Goal: Task Accomplishment & Management: Complete application form

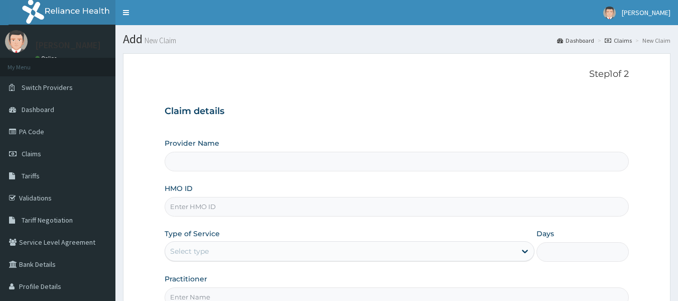
click at [220, 208] on input "HMO ID" at bounding box center [397, 207] width 465 height 20
type input "SCT"
type input "Reliance Family Clinics (RFC) - Lekki"
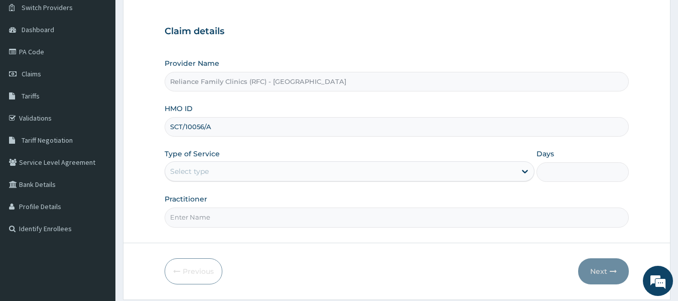
scroll to position [80, 0]
type input "SCT/10056/A"
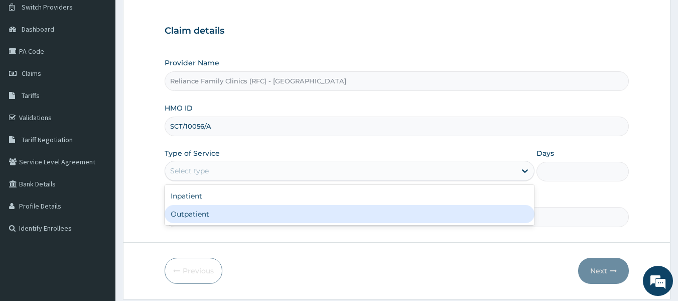
drag, startPoint x: 198, startPoint y: 169, endPoint x: 191, endPoint y: 213, distance: 45.2
click at [191, 181] on div "option Outpatient focused, 2 of 2. 2 results available. Use Up and Down to choo…" at bounding box center [350, 171] width 370 height 20
click at [191, 213] on div "Outpatient" at bounding box center [350, 214] width 370 height 18
type input "1"
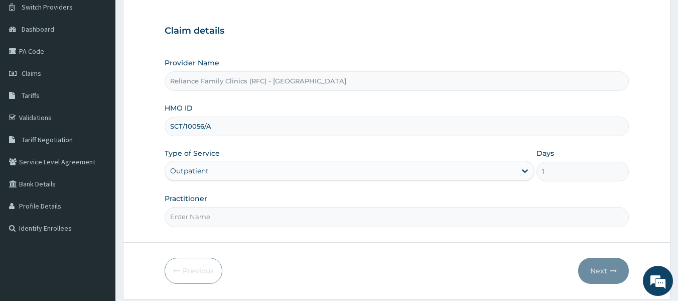
click at [193, 214] on input "Practitioner" at bounding box center [397, 217] width 465 height 20
type input "locum"
click at [604, 267] on button "Next" at bounding box center [603, 271] width 51 height 26
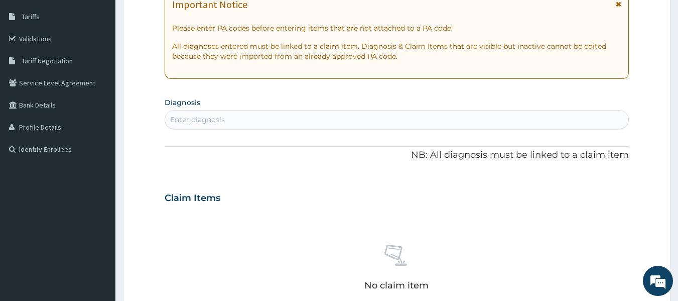
scroll to position [160, 0]
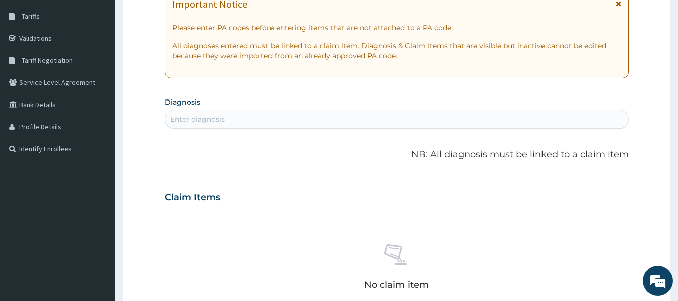
click at [215, 117] on div "Enter diagnosis" at bounding box center [197, 119] width 55 height 10
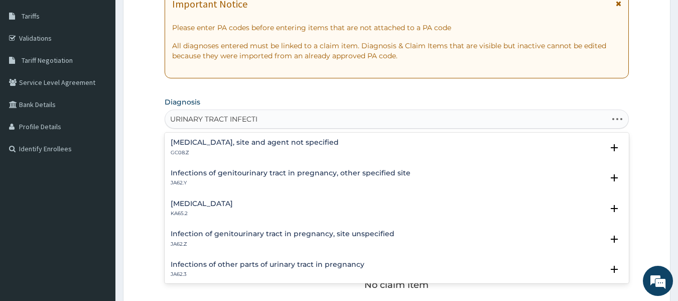
type input "URINARY TRACT INFECTIO"
click at [255, 144] on h4 "Urinary tract infection, site and agent not specified" at bounding box center [255, 143] width 168 height 8
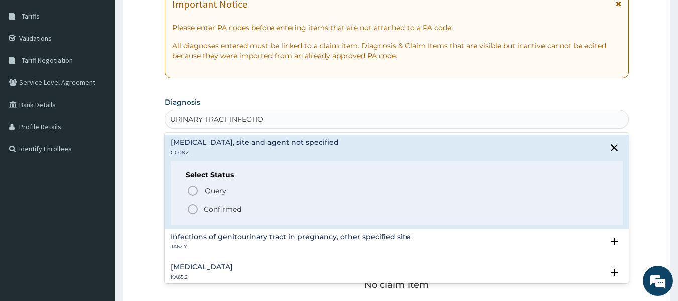
click at [232, 209] on p "Confirmed" at bounding box center [223, 209] width 38 height 10
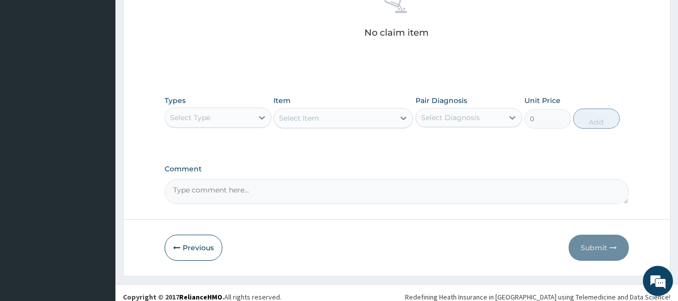
scroll to position [423, 0]
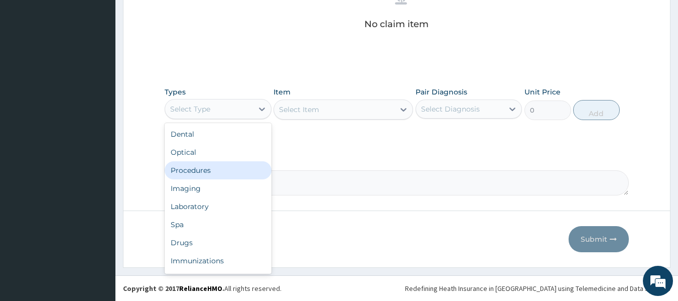
drag, startPoint x: 226, startPoint y: 106, endPoint x: 199, endPoint y: 167, distance: 66.3
click at [199, 119] on div "option Procedures focused, 3 of 10. 10 results available. Use Up and Down to ch…" at bounding box center [218, 109] width 107 height 20
click at [199, 167] on div "Procedures" at bounding box center [218, 170] width 107 height 18
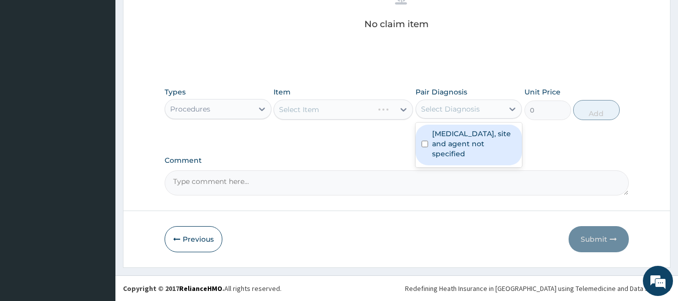
drag, startPoint x: 489, startPoint y: 103, endPoint x: 477, endPoint y: 134, distance: 33.4
click at [477, 119] on div "option Urinary tract infection, site and agent not specified focused, 1 of 1. 1…" at bounding box center [469, 108] width 107 height 19
click at [477, 134] on label "Urinary tract infection, site and agent not specified" at bounding box center [474, 144] width 84 height 30
checkbox input "true"
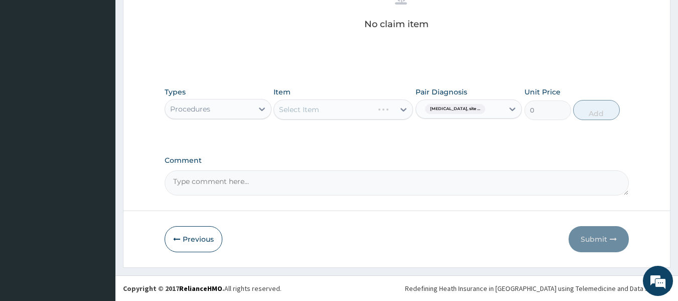
click at [341, 107] on div "Select Item" at bounding box center [344, 109] width 140 height 20
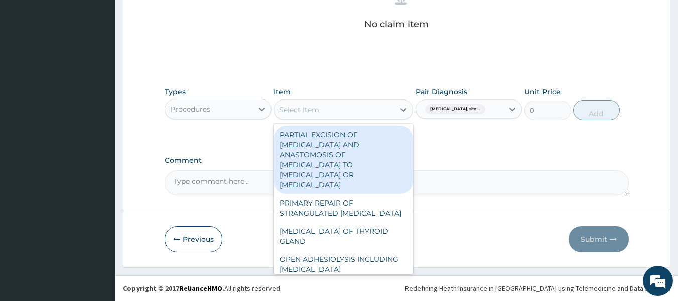
click at [341, 107] on div "Select Item" at bounding box center [334, 109] width 121 height 16
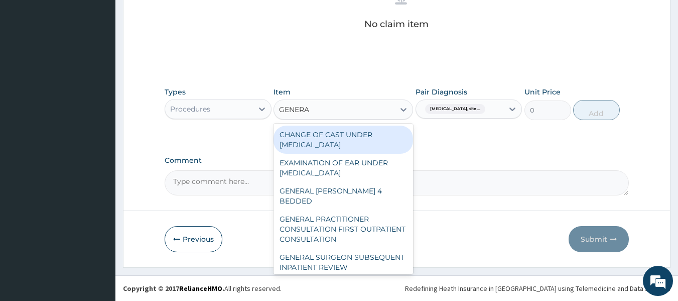
type input "GENERAL"
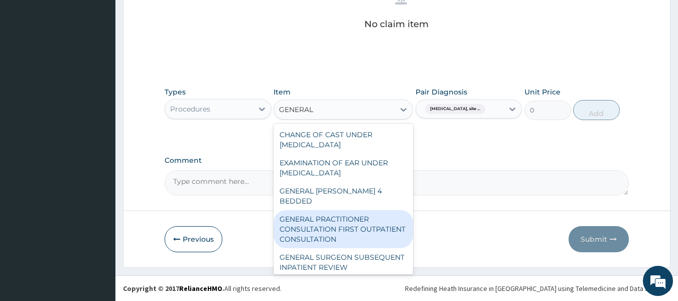
click at [373, 222] on div "GENERAL PRACTITIONER CONSULTATION FIRST OUTPATIENT CONSULTATION" at bounding box center [344, 229] width 140 height 38
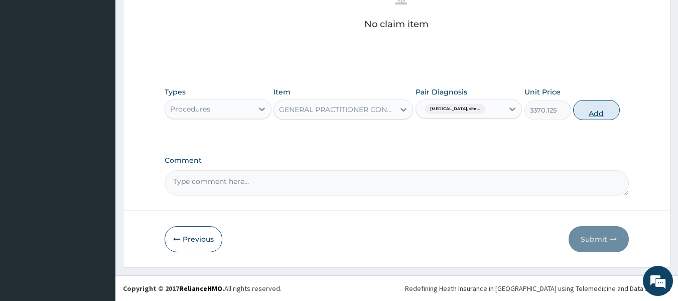
click at [605, 114] on button "Add" at bounding box center [596, 110] width 47 height 20
type input "0"
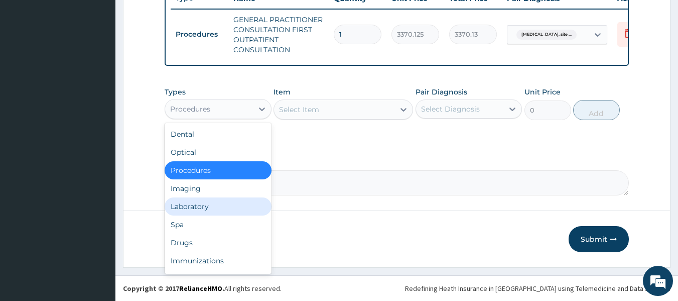
drag, startPoint x: 193, startPoint y: 108, endPoint x: 194, endPoint y: 206, distance: 98.4
click at [194, 119] on div "option Procedures, selected. option Laboratory focused, 5 of 10. 10 results ava…" at bounding box center [218, 109] width 107 height 20
click at [194, 206] on div "Laboratory" at bounding box center [218, 206] width 107 height 18
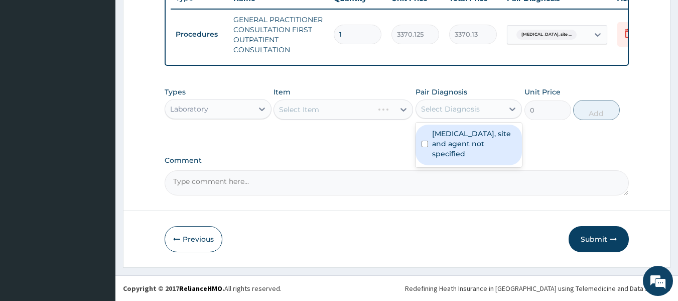
click at [456, 107] on div "Select Diagnosis" at bounding box center [450, 109] width 59 height 10
click at [451, 146] on label "Urinary tract infection, site and agent not specified" at bounding box center [474, 144] width 84 height 30
checkbox input "true"
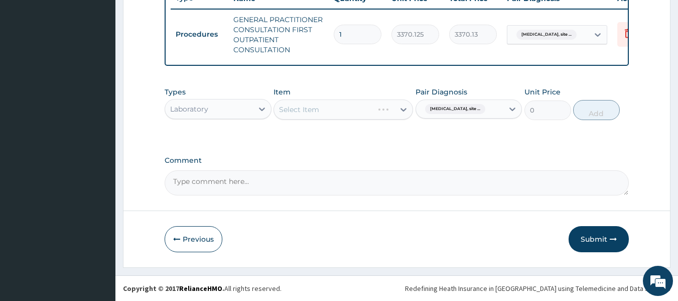
click at [381, 105] on div "Select Item" at bounding box center [344, 109] width 140 height 20
click at [381, 105] on div "Select Item" at bounding box center [334, 109] width 121 height 16
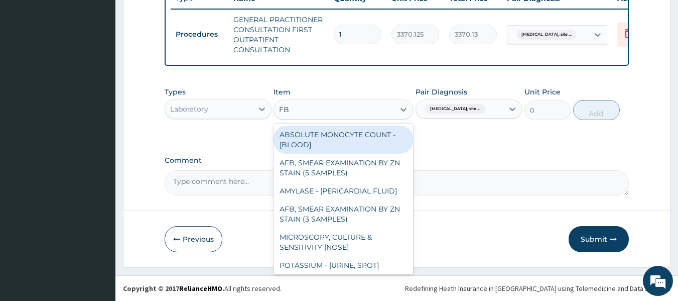
type input "FBC"
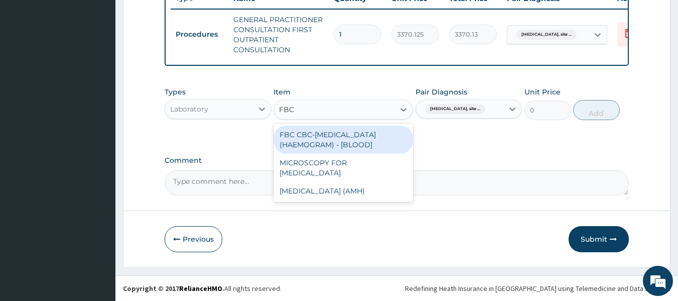
click at [383, 149] on div "FBC CBC-COMPLETE BLOOD COUNT (HAEMOGRAM) - [BLOOD]" at bounding box center [344, 140] width 140 height 28
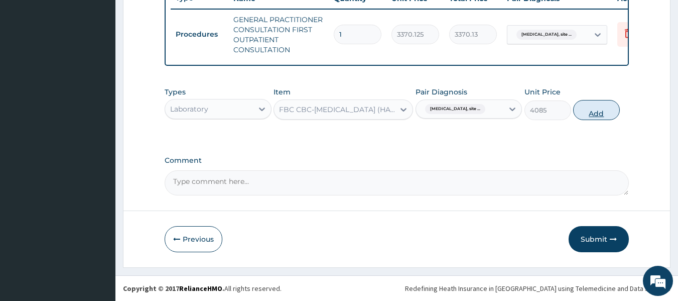
click at [603, 107] on button "Add" at bounding box center [596, 110] width 47 height 20
type input "0"
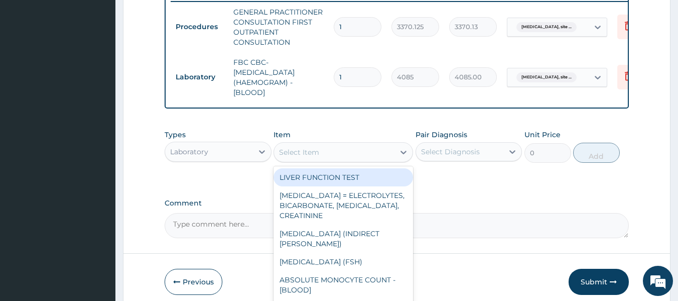
click at [344, 154] on div "Select Item" at bounding box center [334, 152] width 121 height 16
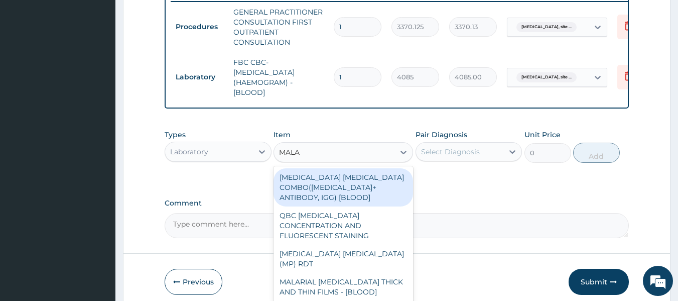
type input "MALAR"
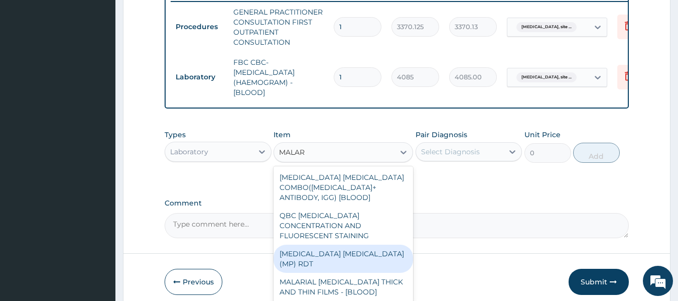
click at [372, 258] on div "MALARIA PARASITE (MP) RDT" at bounding box center [344, 259] width 140 height 28
type input "1531.875"
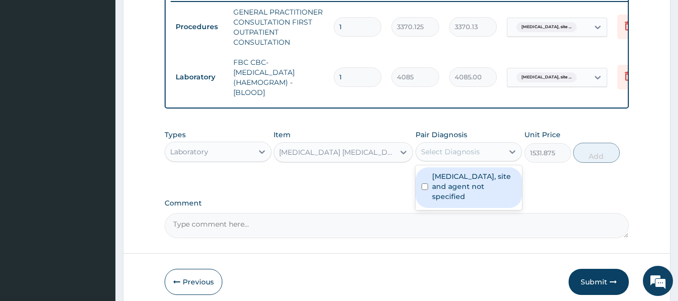
click at [482, 153] on div "Select Diagnosis" at bounding box center [460, 152] width 88 height 16
click at [468, 184] on label "Urinary tract infection, site and agent not specified" at bounding box center [474, 186] width 84 height 30
checkbox input "true"
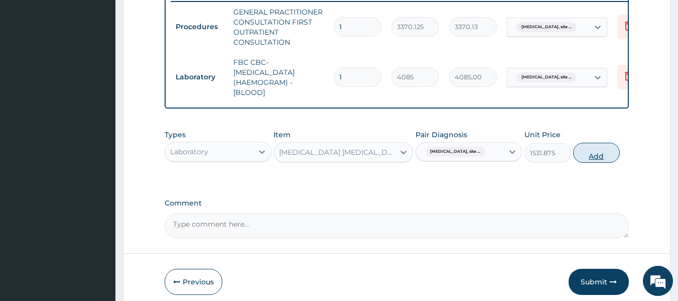
click at [600, 163] on button "Add" at bounding box center [596, 153] width 47 height 20
type input "0"
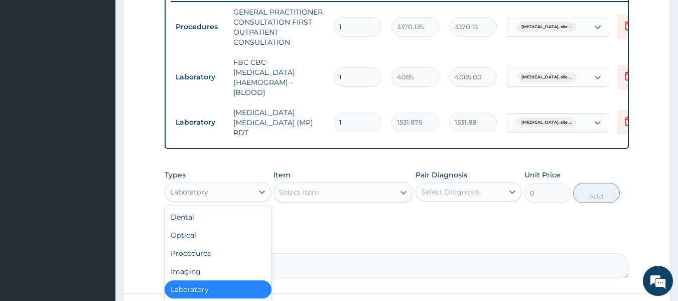
click at [228, 191] on div "Laboratory" at bounding box center [209, 192] width 88 height 16
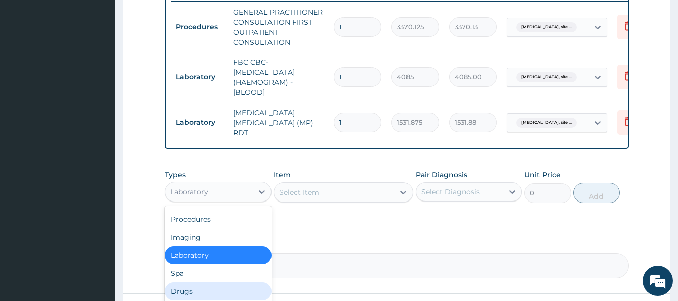
click at [190, 293] on div "Drugs" at bounding box center [218, 291] width 107 height 18
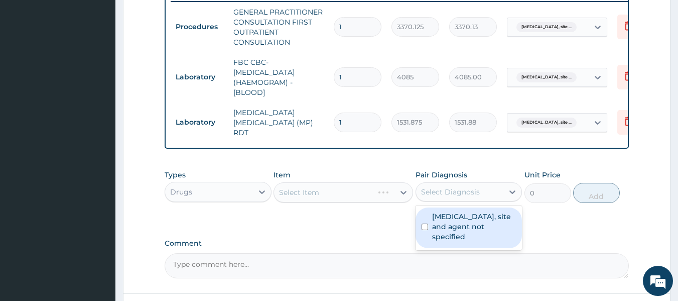
click at [453, 197] on div "Select Diagnosis" at bounding box center [450, 192] width 59 height 10
click at [446, 218] on label "Urinary tract infection, site and agent not specified" at bounding box center [474, 226] width 84 height 30
checkbox input "true"
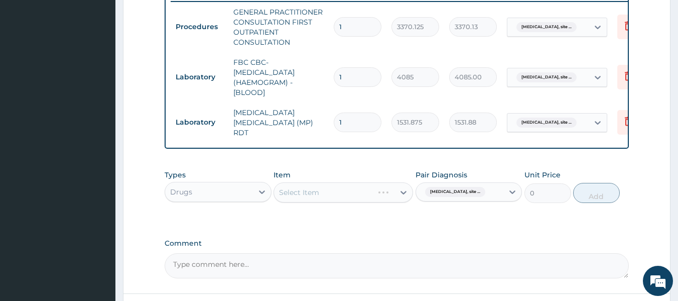
click at [368, 193] on div "Select Item" at bounding box center [344, 192] width 140 height 20
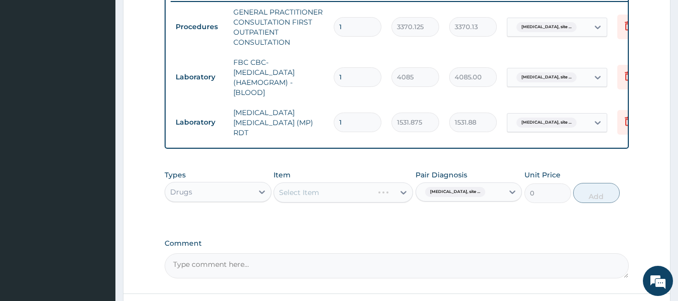
click at [368, 193] on div "Select Item" at bounding box center [344, 192] width 140 height 20
click at [353, 201] on div "Select Item" at bounding box center [344, 192] width 140 height 20
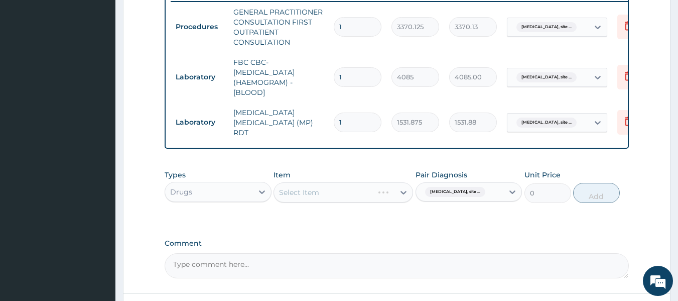
click at [362, 194] on div "Select Item" at bounding box center [344, 192] width 140 height 20
click at [362, 194] on div "Select Item" at bounding box center [334, 192] width 121 height 16
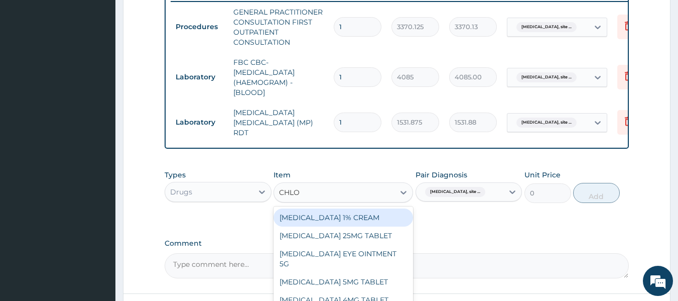
type input "CHLO"
click at [278, 195] on div "Select Item" at bounding box center [334, 192] width 121 height 16
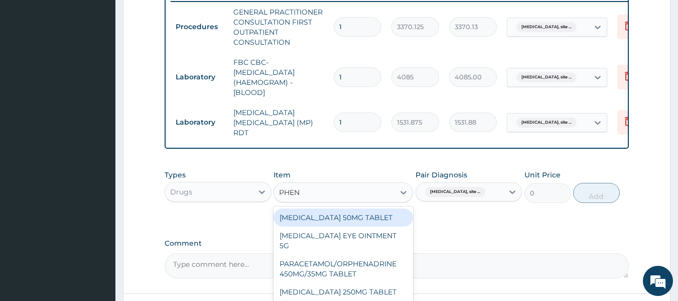
type input "PHENY"
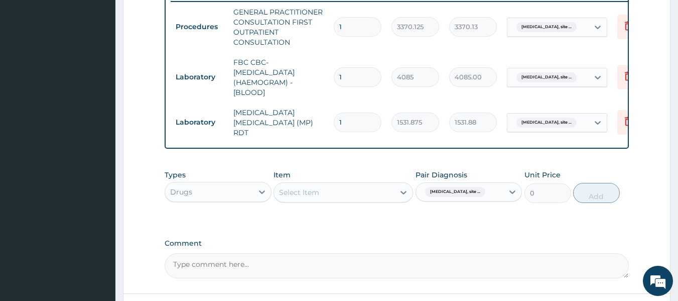
click at [319, 194] on div "Select Item" at bounding box center [334, 192] width 121 height 16
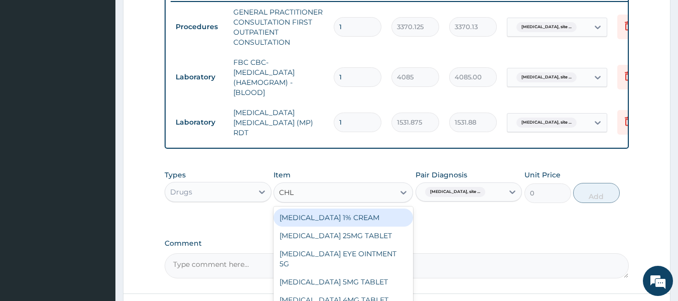
type input "CHLO"
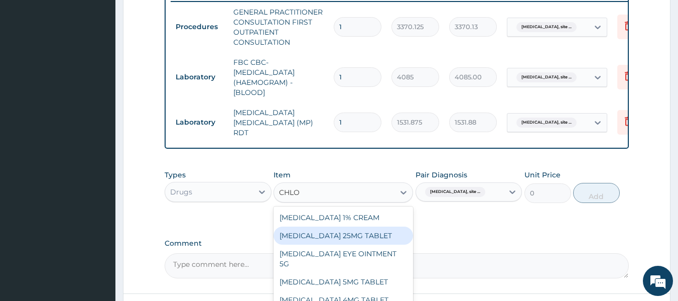
click at [346, 245] on div "HYDROCHLOROTHIAZIDE 25MG TABLET" at bounding box center [344, 235] width 140 height 18
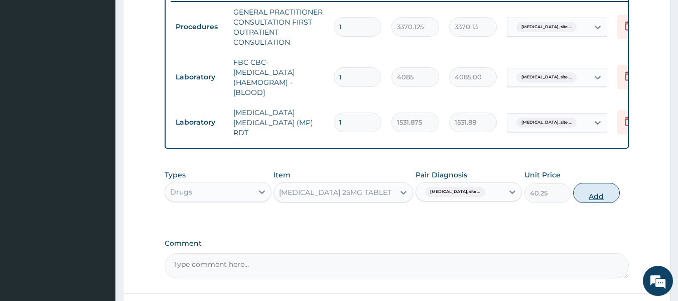
click at [590, 198] on button "Add" at bounding box center [596, 193] width 47 height 20
type input "0"
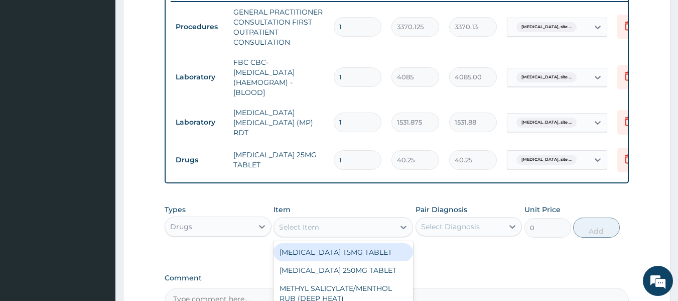
click at [320, 230] on div "Select Item" at bounding box center [334, 227] width 121 height 16
type input "CET"
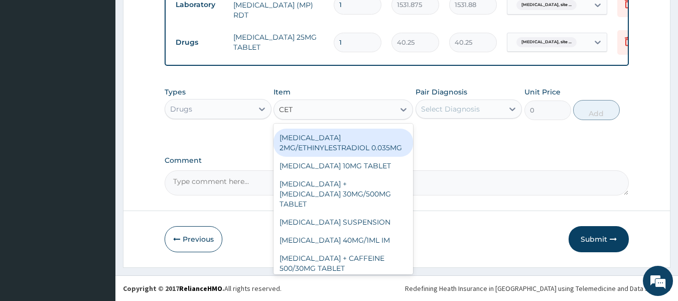
scroll to position [183, 0]
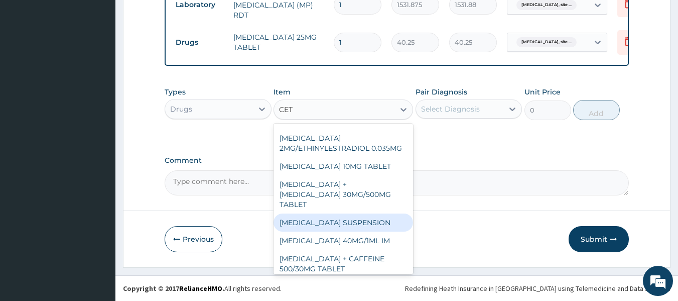
click at [335, 213] on div "CETIRIZINE SUSPENSION" at bounding box center [344, 222] width 140 height 18
type input "1248"
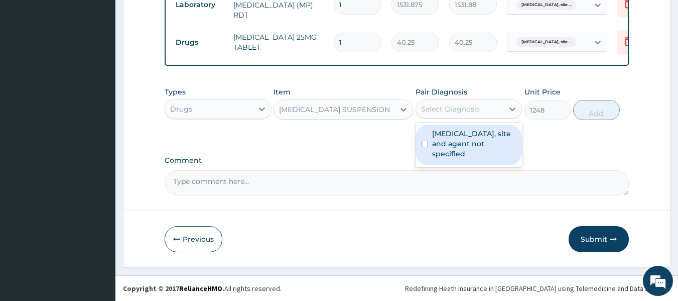
click at [479, 106] on div "Select Diagnosis" at bounding box center [450, 109] width 59 height 10
click at [465, 137] on label "Urinary tract infection, site and agent not specified" at bounding box center [474, 144] width 84 height 30
checkbox input "true"
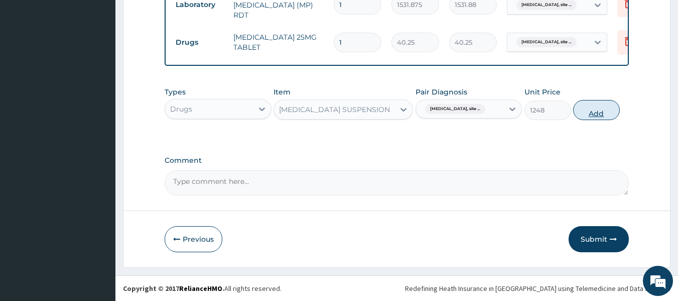
click at [594, 113] on button "Add" at bounding box center [596, 110] width 47 height 20
type input "0"
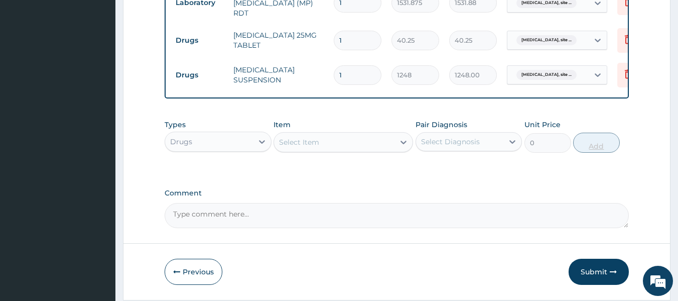
type input "0.00"
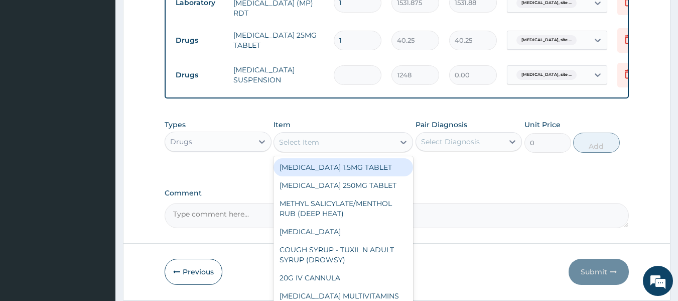
click at [346, 138] on div "Select Item" at bounding box center [334, 142] width 121 height 16
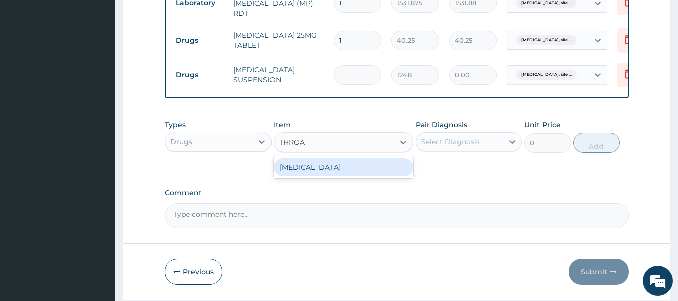
type input "THROAT"
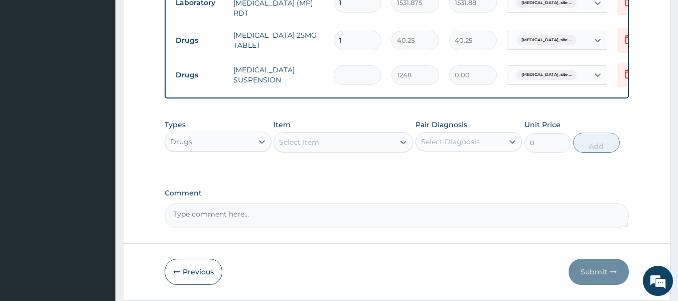
drag, startPoint x: 346, startPoint y: 138, endPoint x: 333, endPoint y: 144, distance: 14.4
click at [333, 144] on div "Select Item" at bounding box center [334, 142] width 121 height 16
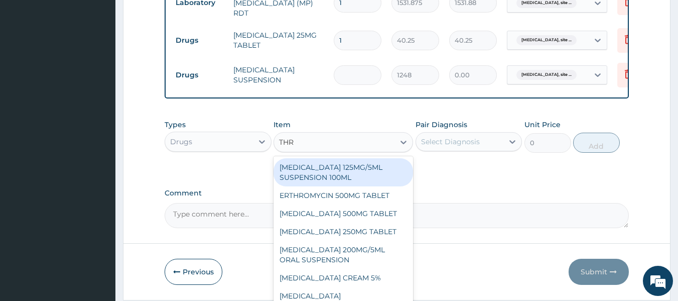
type input "THRO"
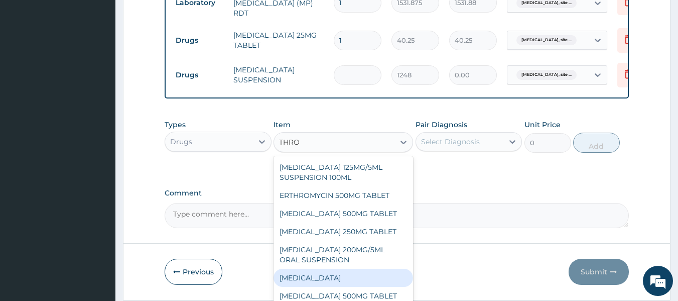
click at [331, 275] on div "THROAT LOZENGE" at bounding box center [344, 278] width 140 height 18
type input "96"
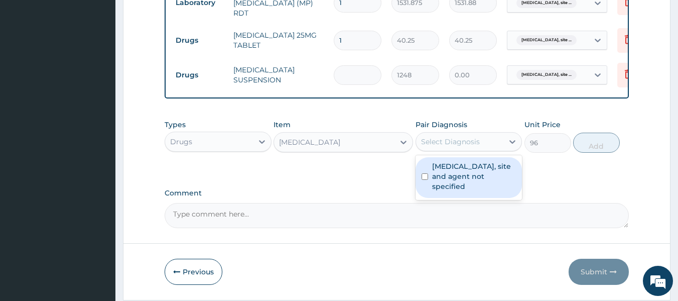
click at [465, 150] on div "Select Diagnosis" at bounding box center [460, 142] width 88 height 16
click at [459, 182] on label "Urinary tract infection, site and agent not specified" at bounding box center [474, 176] width 84 height 30
checkbox input "true"
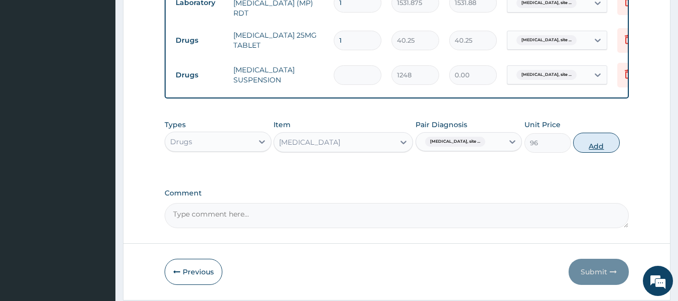
click at [595, 146] on button "Add" at bounding box center [596, 143] width 47 height 20
type input "0"
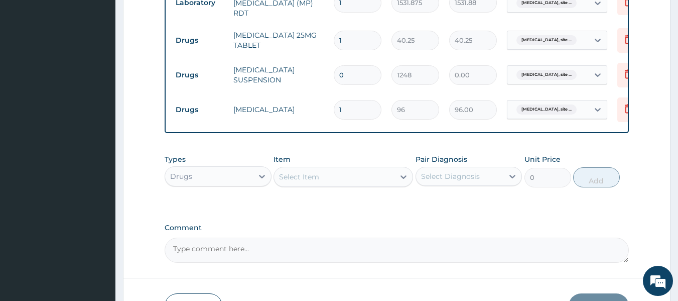
type input "12"
type input "1152.00"
type input "12"
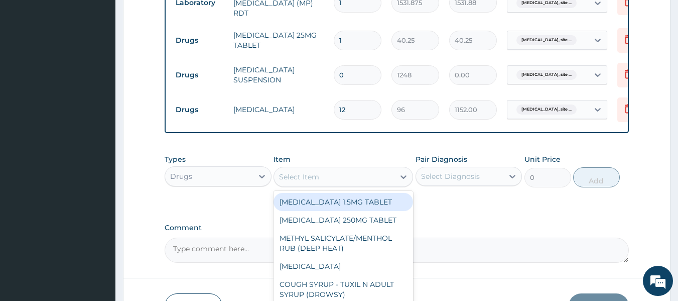
click at [328, 176] on div "Select Item" at bounding box center [334, 177] width 121 height 16
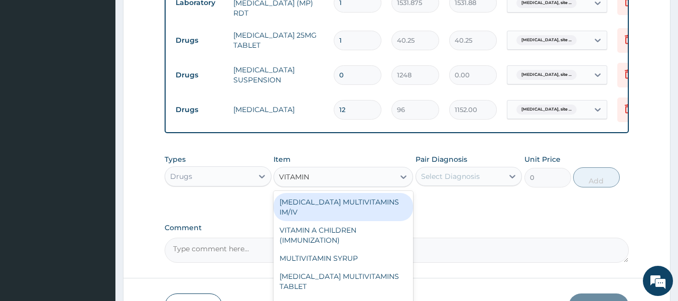
type input "VITAMIN C"
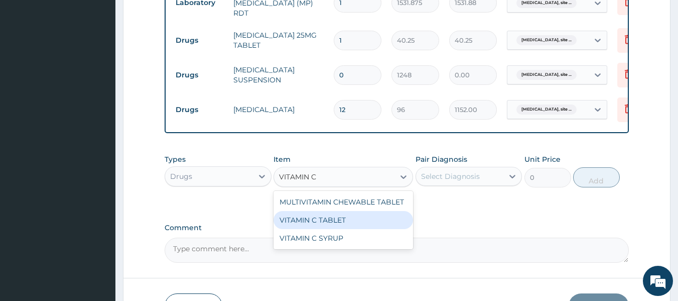
click at [332, 222] on div "VITAMIN C TABLET" at bounding box center [344, 220] width 140 height 18
type input "20"
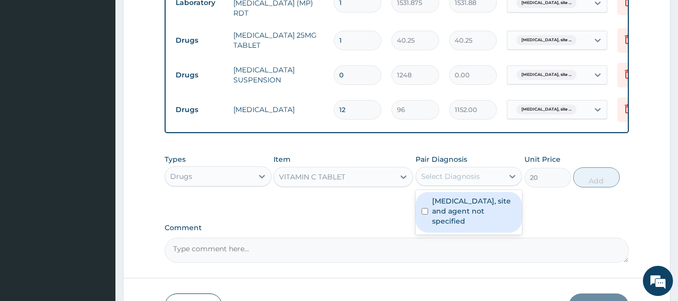
click at [447, 181] on div "Select Diagnosis" at bounding box center [450, 176] width 59 height 10
click at [452, 216] on label "Urinary tract infection, site and agent not specified" at bounding box center [474, 211] width 84 height 30
checkbox input "true"
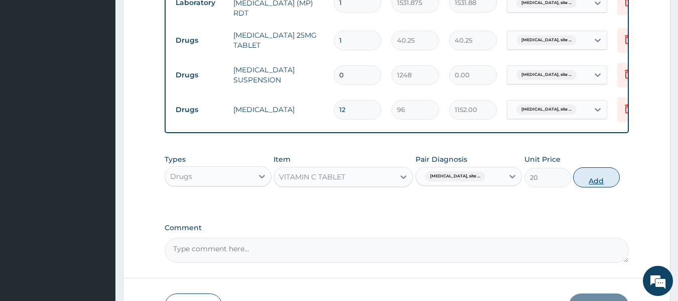
click at [595, 180] on button "Add" at bounding box center [596, 177] width 47 height 20
type input "0"
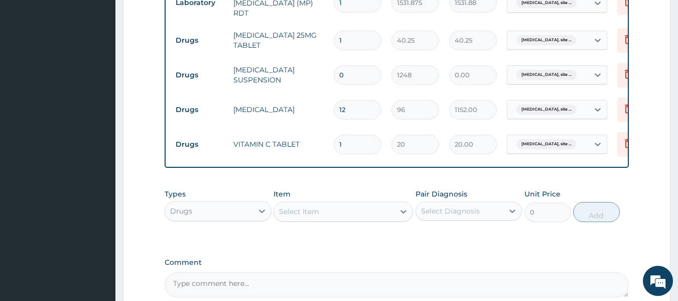
type input "0.00"
type input "4"
type input "80.00"
type input "42"
type input "840.00"
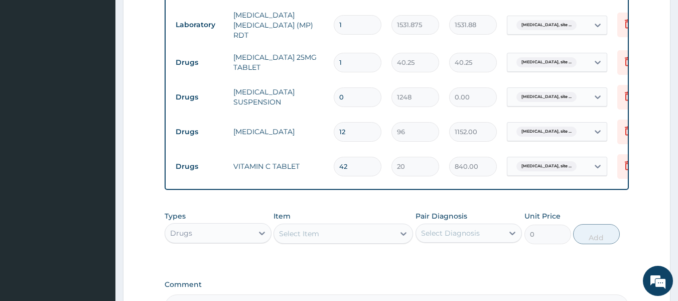
scroll to position [496, 0]
type input "42"
click at [351, 95] on input "0" at bounding box center [358, 98] width 48 height 20
type input "5"
type input "6240.00"
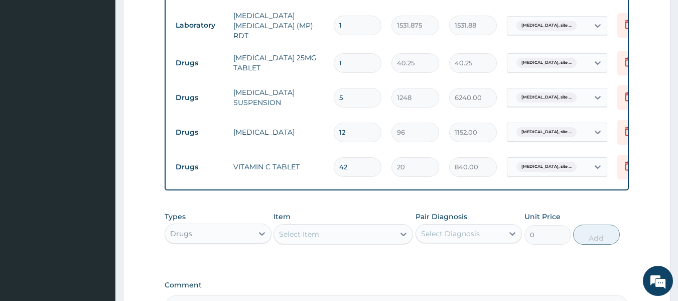
type input "5"
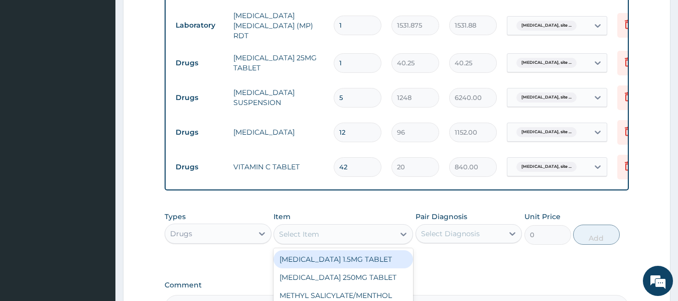
click at [296, 239] on div "Select Item" at bounding box center [299, 234] width 40 height 10
type input "PARA"
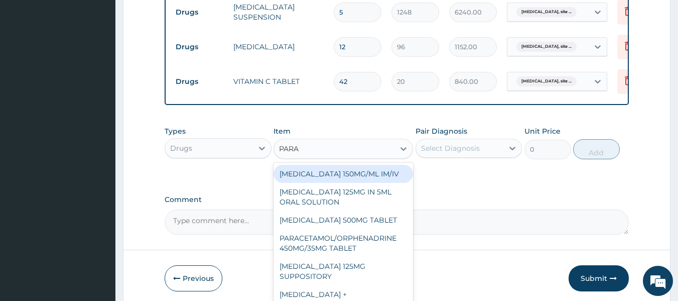
scroll to position [584, 0]
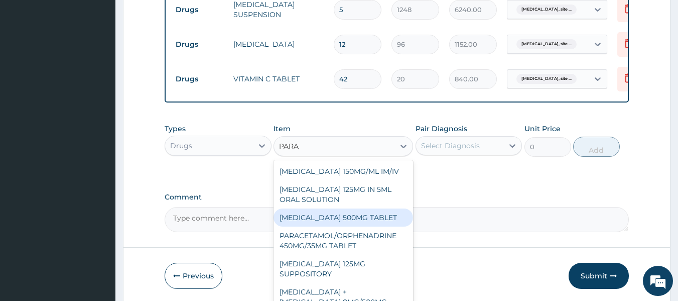
click at [367, 220] on div "PARACETAMOL 500MG TABLET" at bounding box center [344, 217] width 140 height 18
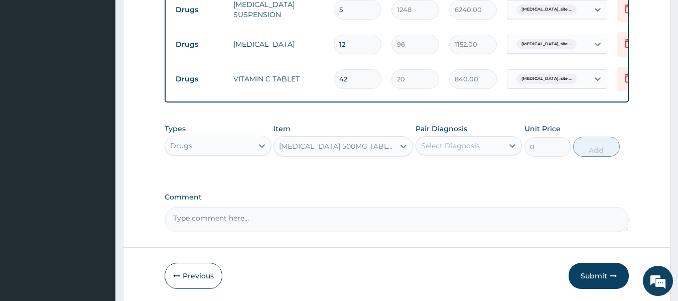
type input "30"
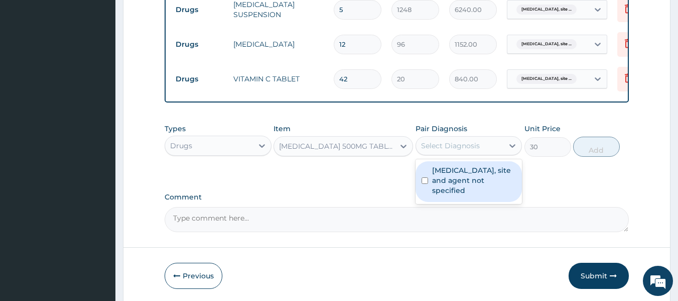
click at [446, 153] on div "Select Diagnosis" at bounding box center [460, 146] width 88 height 16
click at [448, 175] on label "Urinary tract infection, site and agent not specified" at bounding box center [474, 180] width 84 height 30
checkbox input "true"
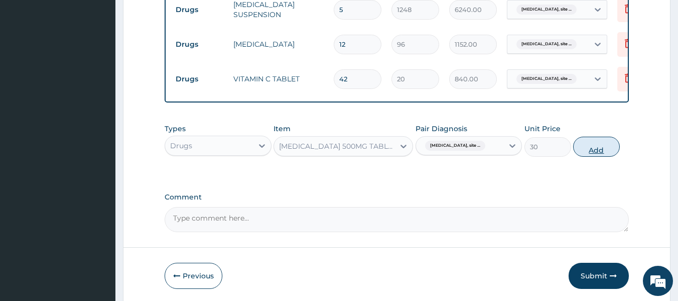
click at [601, 144] on button "Add" at bounding box center [596, 147] width 47 height 20
type input "0"
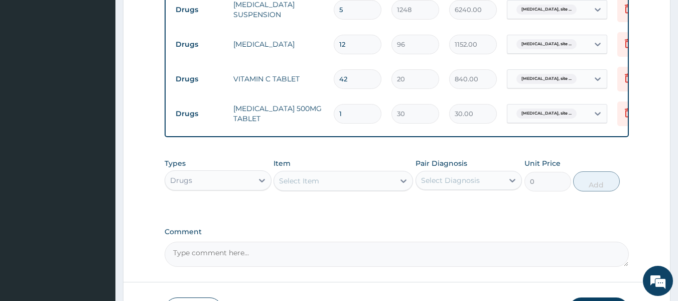
click at [348, 104] on input "1" at bounding box center [358, 114] width 48 height 20
type input "12"
type input "360.00"
type input "12"
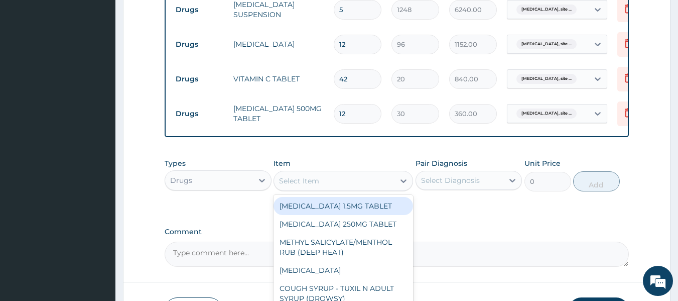
click at [322, 183] on div "Select Item" at bounding box center [334, 181] width 121 height 16
type input "ZINC"
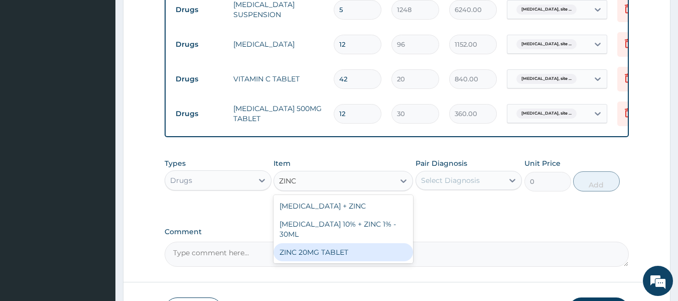
click at [335, 254] on div "ZINC 20MG TABLET" at bounding box center [344, 252] width 140 height 18
type input "50"
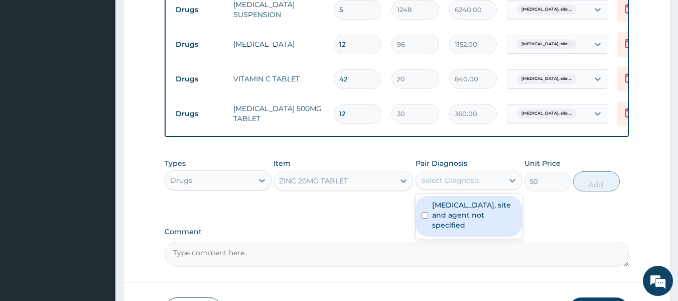
click at [481, 176] on div "Select Diagnosis" at bounding box center [460, 180] width 88 height 16
click at [476, 219] on label "Urinary tract infection, site and agent not specified" at bounding box center [474, 215] width 84 height 30
checkbox input "true"
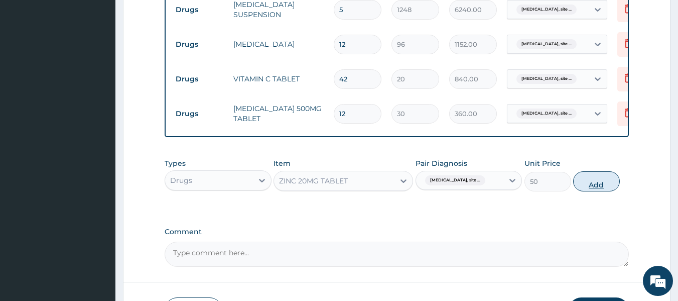
click at [599, 180] on button "Add" at bounding box center [596, 181] width 47 height 20
type input "0"
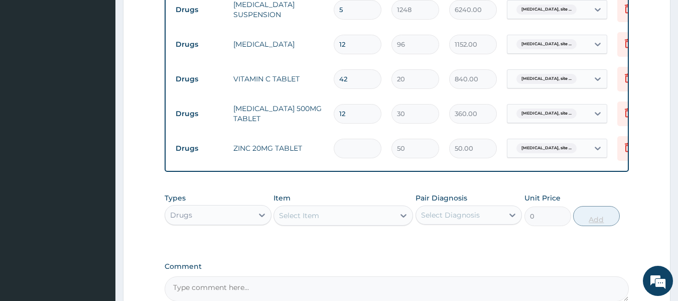
type input "0.00"
type input "7"
type input "350.00"
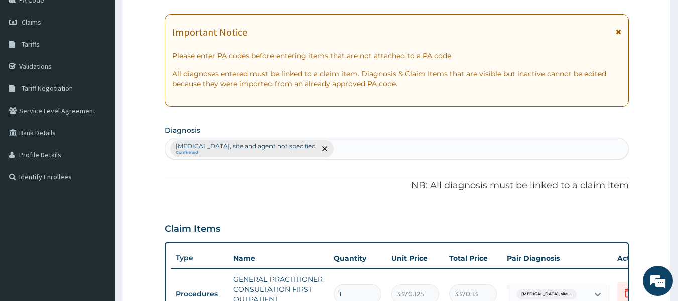
scroll to position [0, 0]
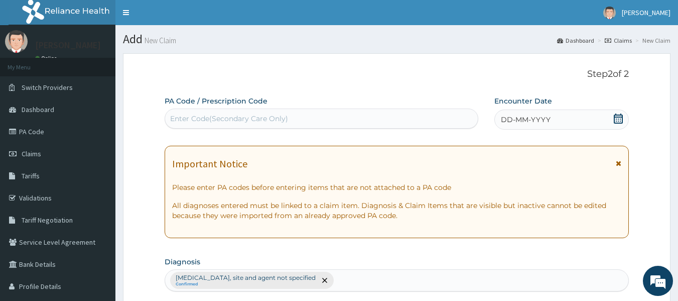
type input "7"
click at [510, 123] on span "DD-MM-YYYY" at bounding box center [526, 119] width 50 height 10
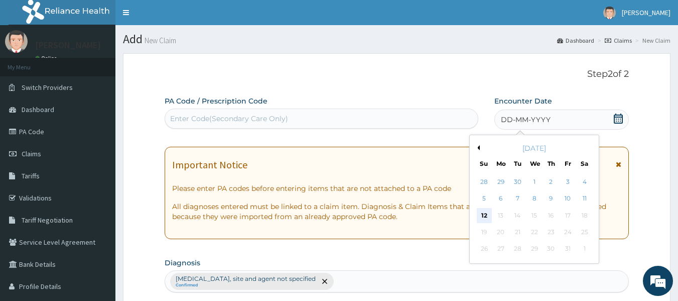
click at [484, 219] on div "12" at bounding box center [484, 215] width 15 height 15
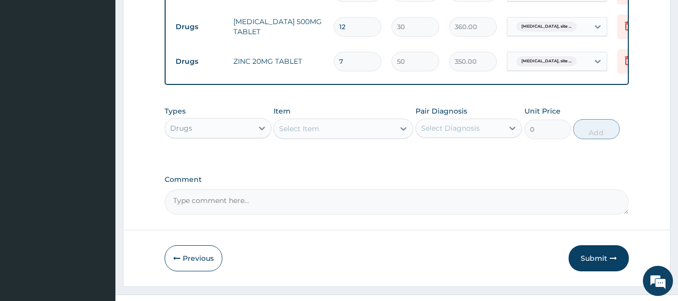
scroll to position [691, 0]
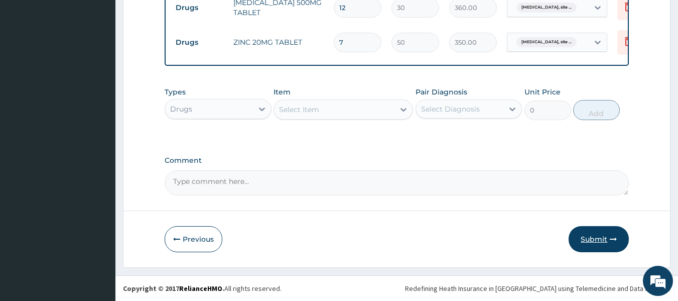
click at [602, 242] on button "Submit" at bounding box center [599, 239] width 60 height 26
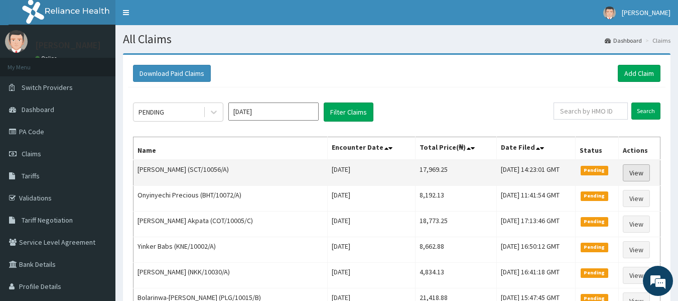
click at [634, 173] on link "View" at bounding box center [636, 172] width 27 height 17
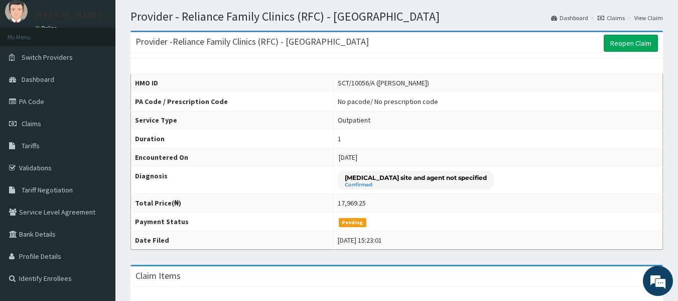
scroll to position [30, 0]
click at [632, 40] on link "Reopen Claim" at bounding box center [631, 43] width 54 height 17
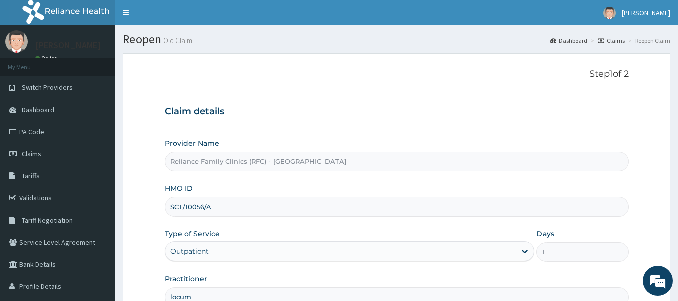
scroll to position [112, 0]
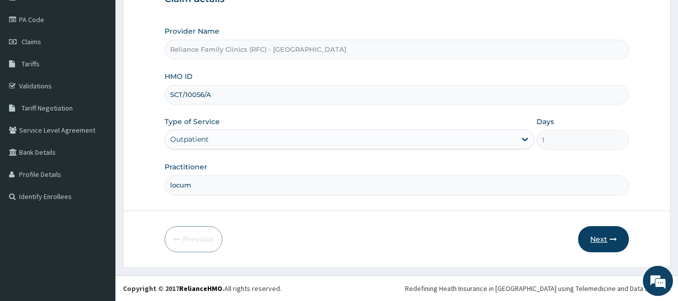
click at [614, 235] on button "Next" at bounding box center [603, 239] width 51 height 26
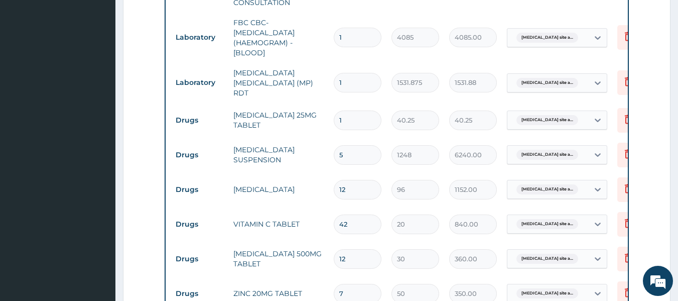
scroll to position [0, 0]
click at [345, 113] on input "1" at bounding box center [358, 120] width 48 height 20
type input "0.00"
type input "3"
type input "120.75"
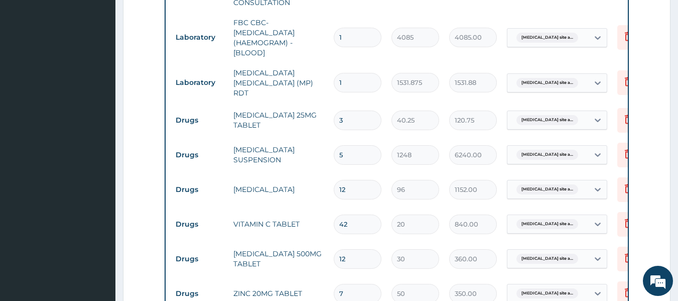
type input "2"
type input "80.50"
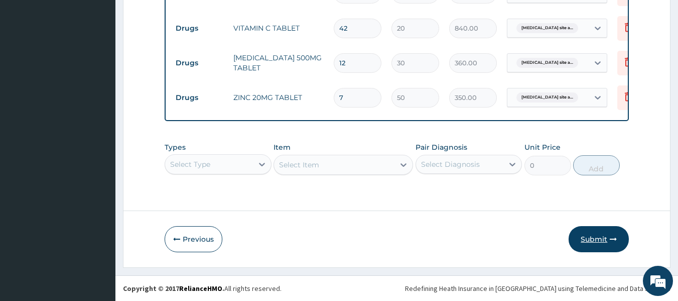
type input "2"
click at [601, 241] on button "Submit" at bounding box center [599, 239] width 60 height 26
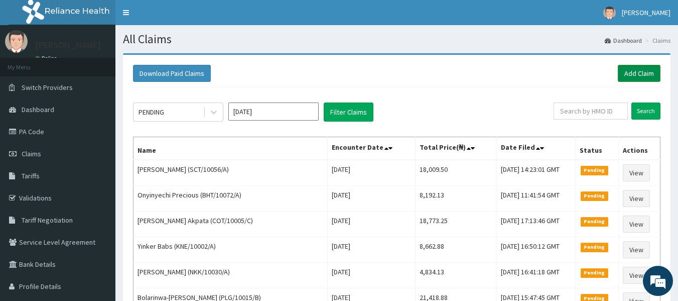
click at [640, 67] on link "Add Claim" at bounding box center [639, 73] width 43 height 17
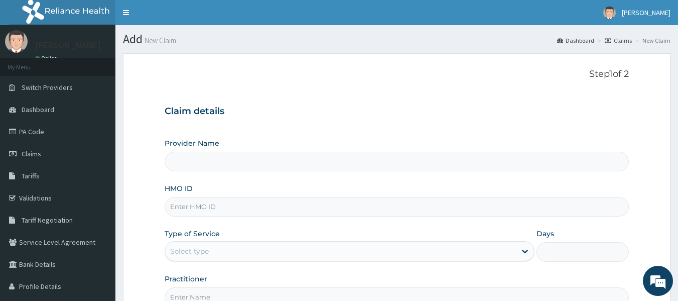
type input "Reliance Family Clinics (RFC) - Lekki"
click at [202, 201] on input "HMO ID" at bounding box center [397, 207] width 465 height 20
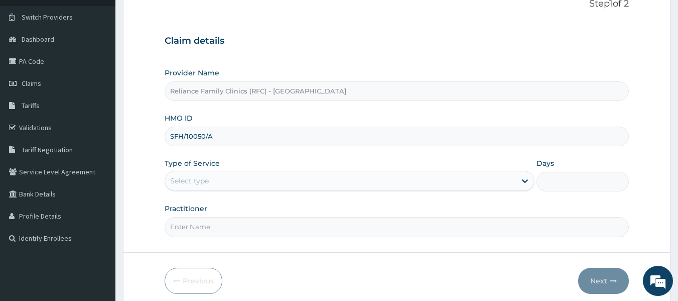
scroll to position [71, 0]
type input "SFH/10050/A"
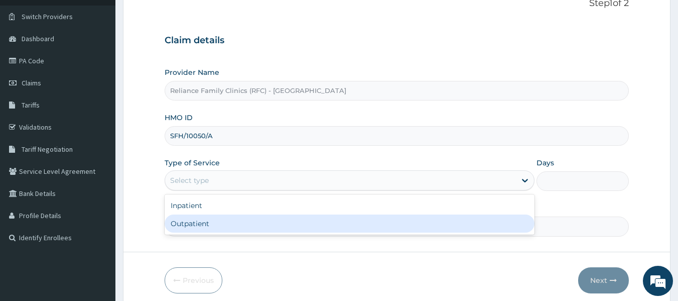
drag, startPoint x: 222, startPoint y: 181, endPoint x: 208, endPoint y: 225, distance: 46.4
click at [208, 190] on div "option Outpatient focused, 2 of 2. 2 results available. Use Up and Down to choo…" at bounding box center [350, 180] width 370 height 20
click at [208, 225] on div "Outpatient" at bounding box center [350, 223] width 370 height 18
type input "1"
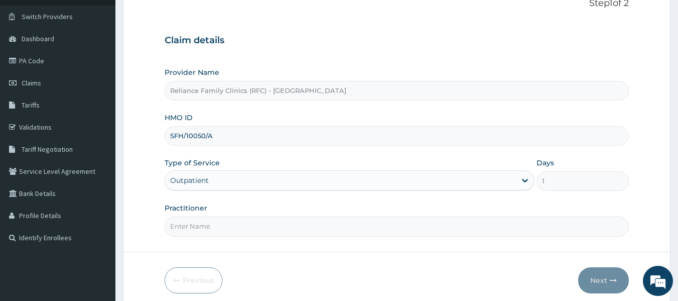
click at [209, 226] on input "Practitioner" at bounding box center [397, 226] width 465 height 20
type input "locum"
click at [613, 278] on icon "button" at bounding box center [613, 280] width 7 height 7
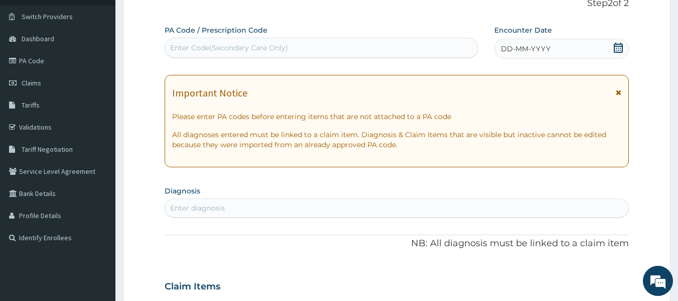
click at [195, 201] on div "Enter diagnosis" at bounding box center [397, 208] width 464 height 16
type input "W"
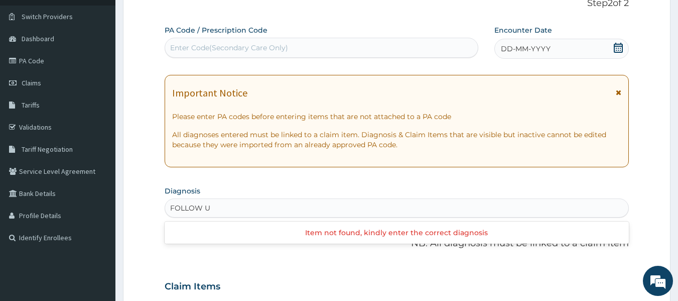
type input "FOLLOW UP"
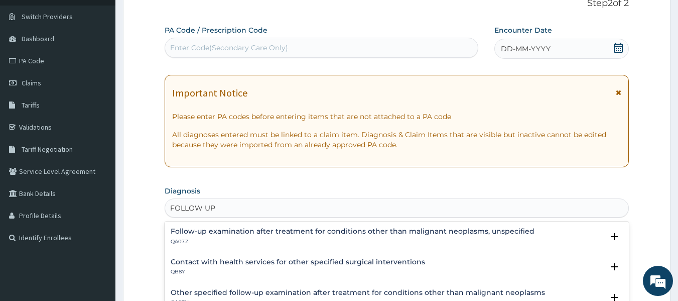
click at [263, 229] on h4 "Follow-up examination after treatment for conditions other than malignant neopl…" at bounding box center [353, 231] width 364 height 8
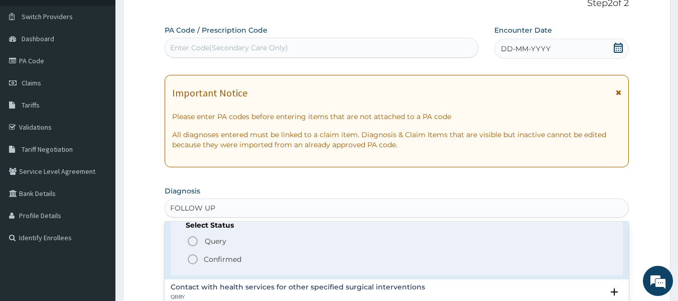
scroll to position [41, 0]
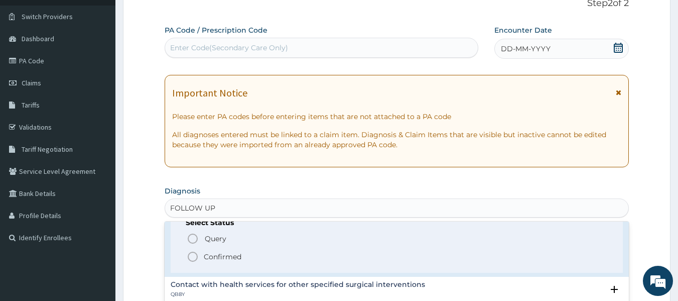
click at [226, 253] on p "Confirmed" at bounding box center [223, 257] width 38 height 10
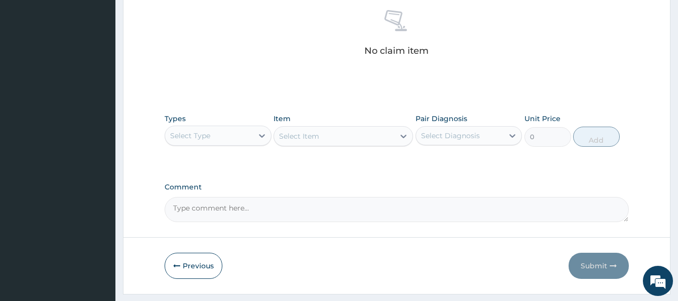
scroll to position [423, 0]
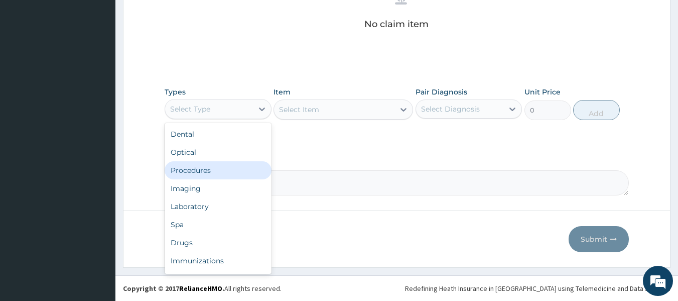
drag, startPoint x: 254, startPoint y: 112, endPoint x: 225, endPoint y: 174, distance: 68.3
click at [225, 119] on div "option Procedures focused, 3 of 10. 10 results available. Use Up and Down to ch…" at bounding box center [218, 109] width 107 height 20
click at [225, 174] on div "Procedures" at bounding box center [218, 170] width 107 height 18
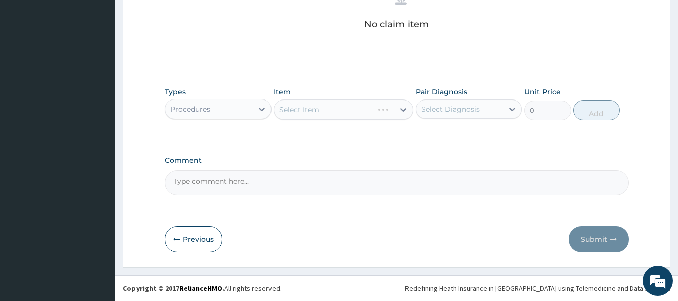
click at [353, 108] on div "Select Item" at bounding box center [344, 109] width 140 height 20
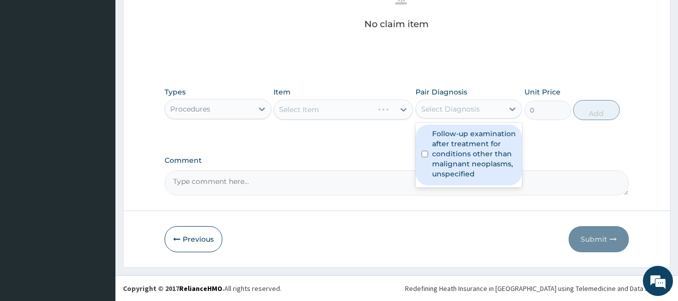
drag, startPoint x: 487, startPoint y: 106, endPoint x: 473, endPoint y: 160, distance: 55.5
click at [473, 119] on div "option Follow-up examination after treatment for conditions other than malignan…" at bounding box center [469, 108] width 107 height 19
click at [473, 160] on label "Follow-up examination after treatment for conditions other than malignant neopl…" at bounding box center [474, 154] width 84 height 50
checkbox input "true"
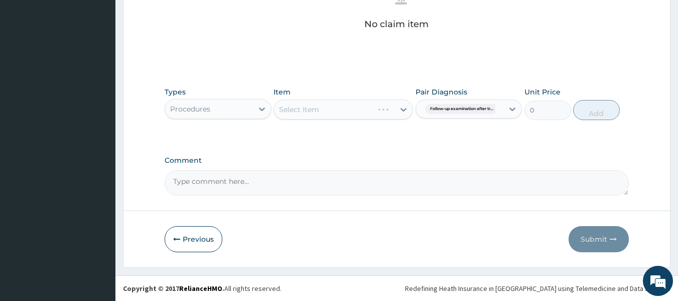
click at [369, 106] on div "Select Item" at bounding box center [344, 109] width 140 height 20
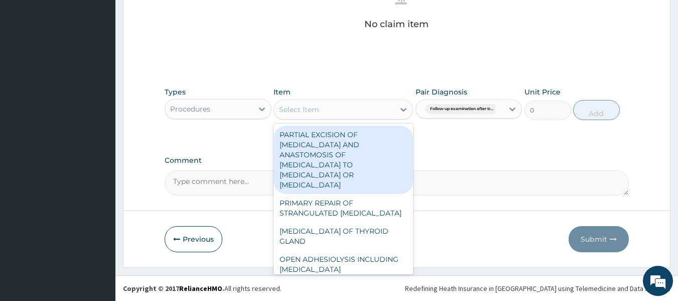
click at [355, 110] on div "Select Item" at bounding box center [334, 109] width 121 height 16
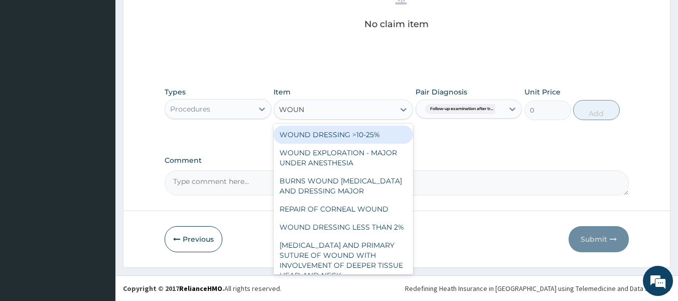
type input "WOUND"
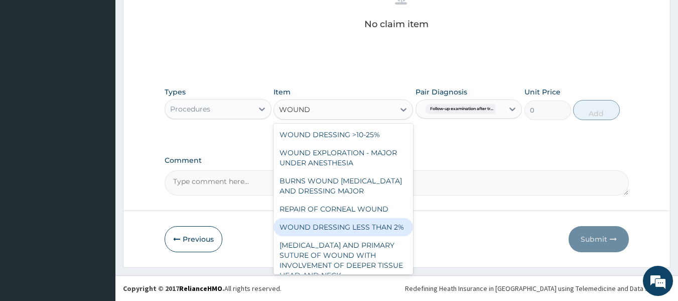
click at [371, 222] on div "WOUND DRESSING LESS THAN 2%" at bounding box center [344, 227] width 140 height 18
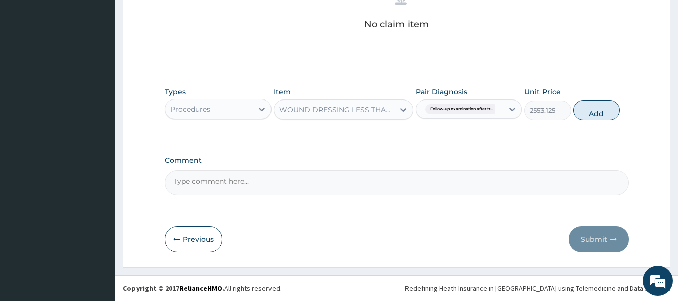
click at [591, 110] on button "Add" at bounding box center [596, 110] width 47 height 20
type input "0"
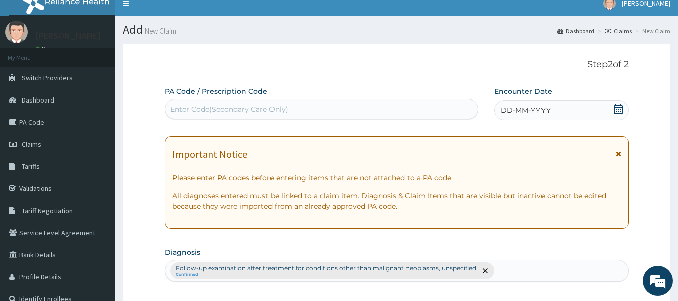
scroll to position [11, 0]
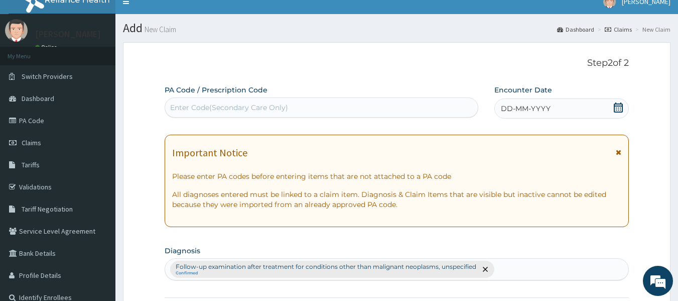
click at [510, 108] on span "DD-MM-YYYY" at bounding box center [526, 108] width 50 height 10
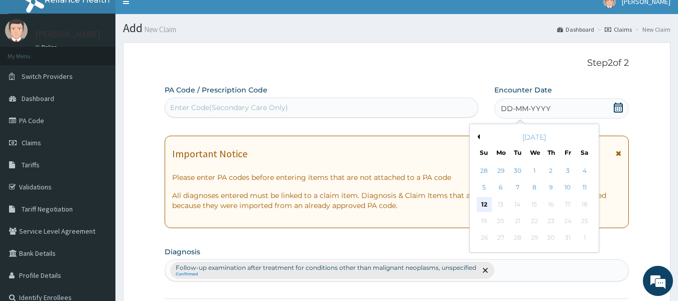
click at [486, 203] on div "12" at bounding box center [484, 204] width 15 height 15
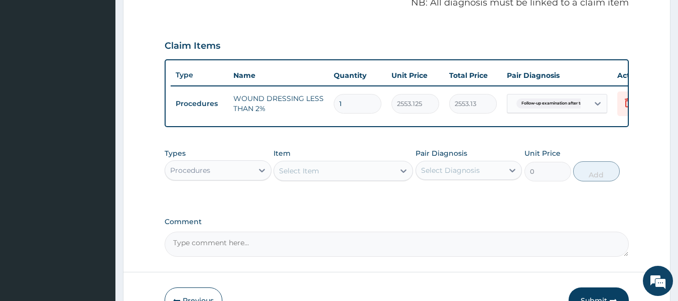
scroll to position [383, 0]
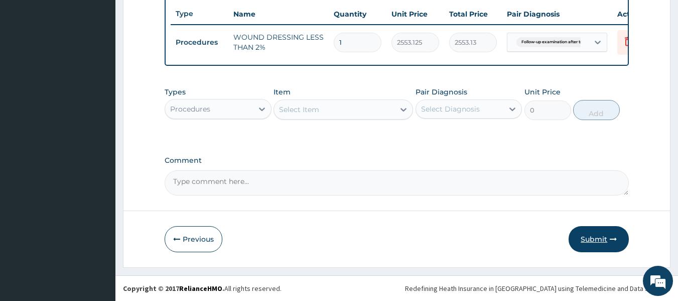
click at [591, 239] on button "Submit" at bounding box center [599, 239] width 60 height 26
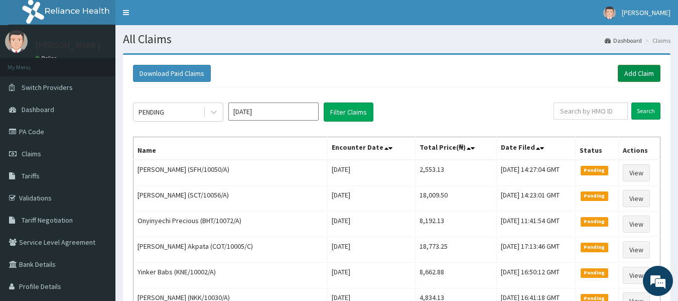
click at [638, 76] on link "Add Claim" at bounding box center [639, 73] width 43 height 17
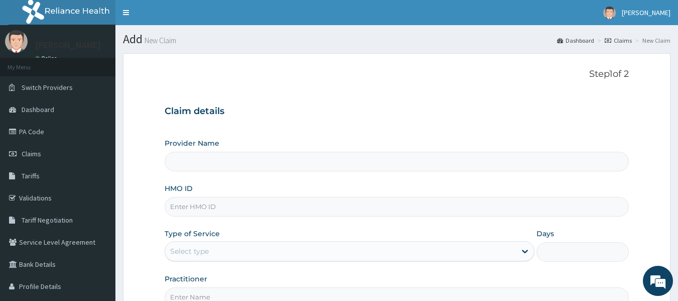
type input "Reliance Family Clinics (RFC) - [GEOGRAPHIC_DATA]"
click at [220, 207] on input "HMO ID" at bounding box center [397, 207] width 465 height 20
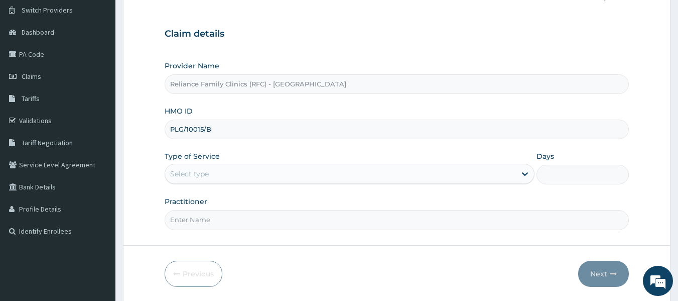
scroll to position [80, 0]
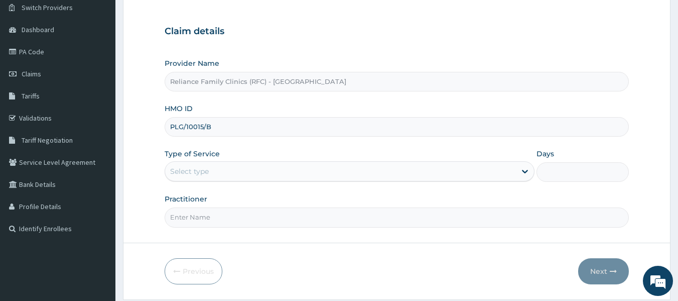
type input "PLG/10015/B"
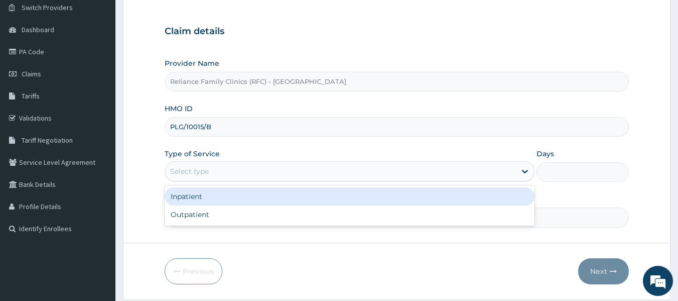
click at [220, 175] on div "Select type" at bounding box center [340, 171] width 351 height 16
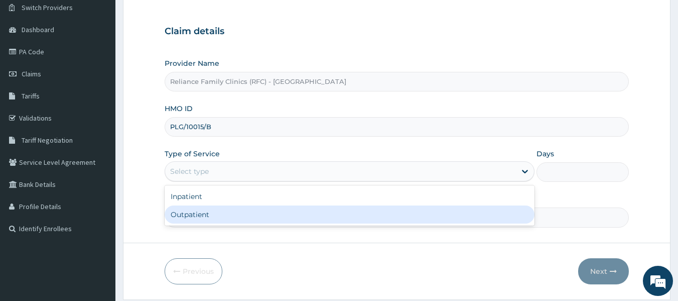
click at [207, 214] on div "Outpatient" at bounding box center [350, 214] width 370 height 18
type input "1"
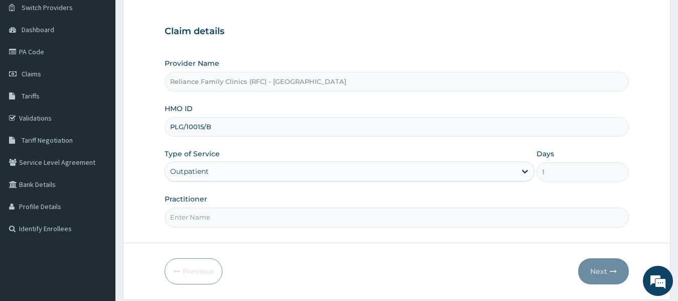
click at [204, 216] on input "Practitioner" at bounding box center [397, 217] width 465 height 20
type input "locum"
click at [603, 272] on button "Next" at bounding box center [603, 271] width 51 height 26
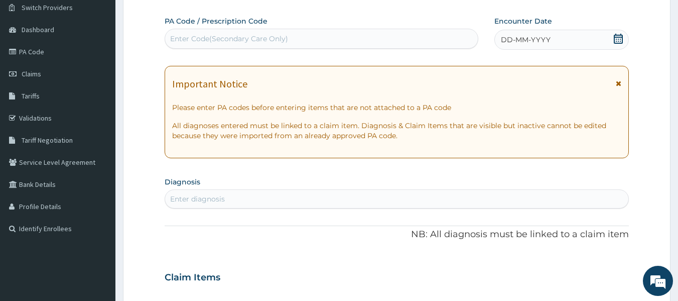
click at [224, 187] on section "Diagnosis Enter diagnosis" at bounding box center [397, 191] width 465 height 34
click at [207, 201] on div "Enter diagnosis" at bounding box center [197, 199] width 55 height 10
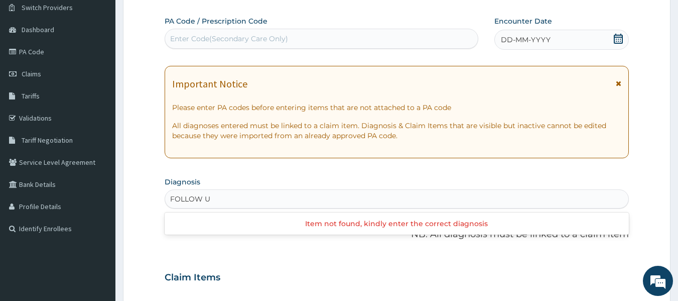
type input "FOLLOW UP"
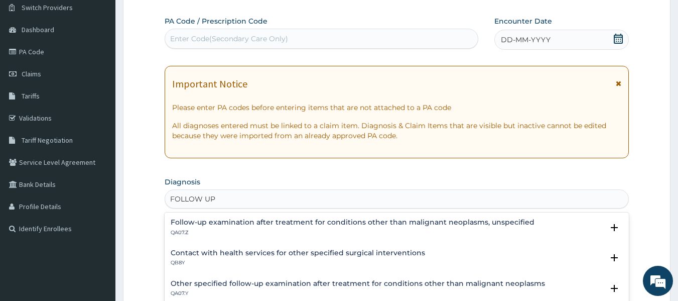
click at [257, 220] on h4 "Follow-up examination after treatment for conditions other than malignant neopl…" at bounding box center [353, 222] width 364 height 8
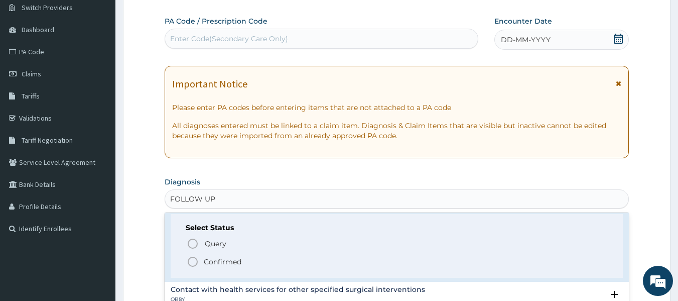
scroll to position [29, 0]
click at [222, 258] on p "Confirmed" at bounding box center [223, 260] width 38 height 10
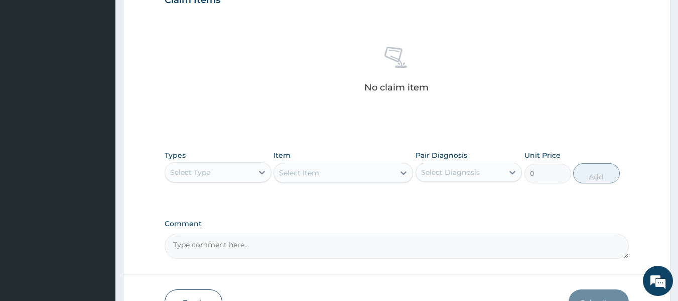
scroll to position [363, 0]
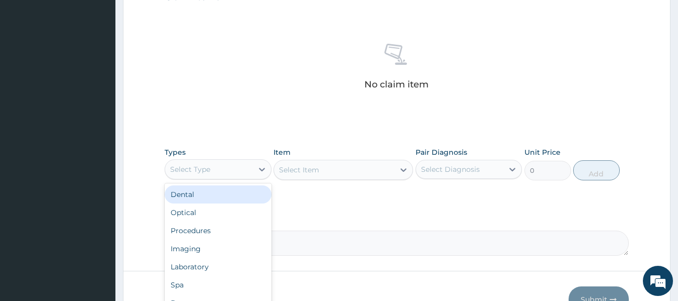
click at [238, 175] on div "Select Type" at bounding box center [209, 169] width 88 height 16
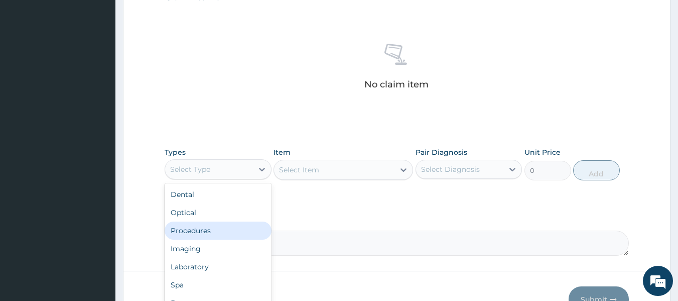
click at [214, 227] on div "Procedures" at bounding box center [218, 230] width 107 height 18
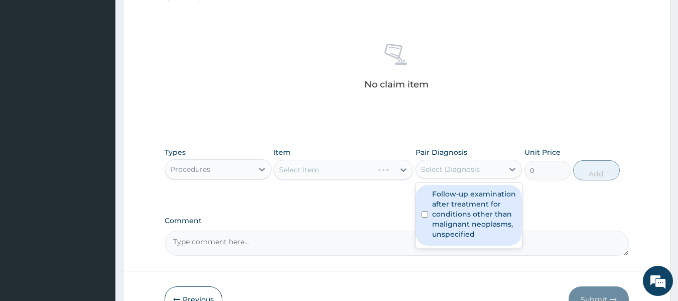
click at [455, 172] on div "Select Diagnosis" at bounding box center [450, 169] width 59 height 10
click at [454, 194] on label "Follow-up examination after treatment for conditions other than malignant neopl…" at bounding box center [474, 214] width 84 height 50
checkbox input "true"
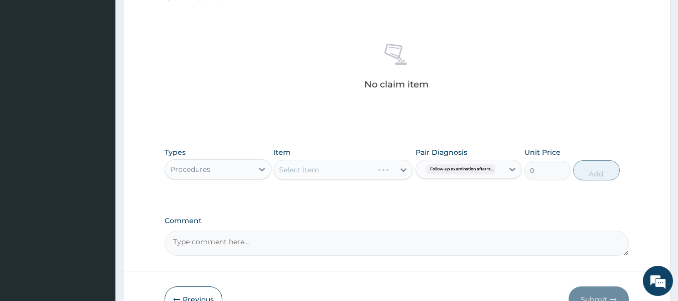
click at [368, 162] on div "Select Item" at bounding box center [344, 170] width 140 height 20
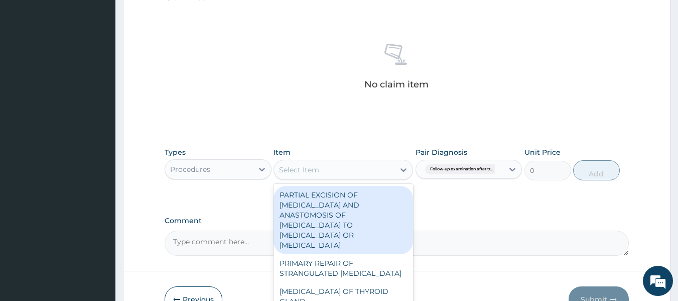
click at [368, 162] on div "Select Item" at bounding box center [334, 170] width 121 height 16
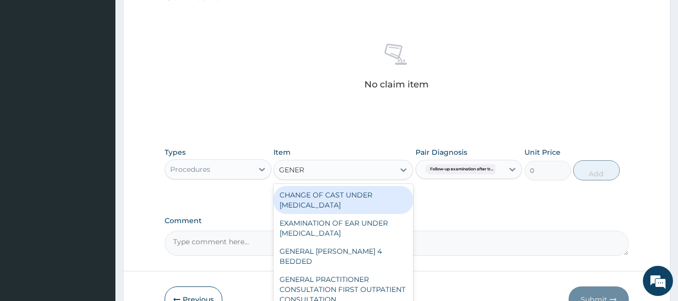
type input "GENERA"
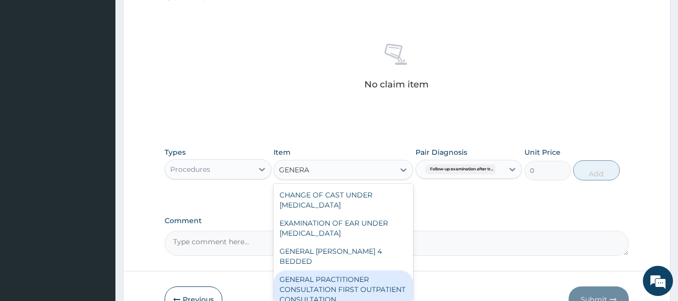
click at [361, 273] on div "GENERAL PRACTITIONER CONSULTATION FIRST OUTPATIENT CONSULTATION" at bounding box center [344, 289] width 140 height 38
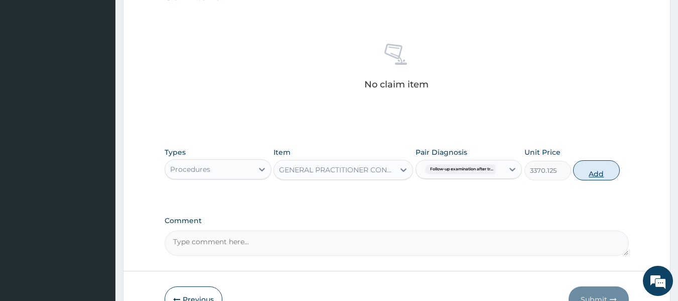
click at [599, 180] on button "Add" at bounding box center [596, 170] width 47 height 20
type input "0"
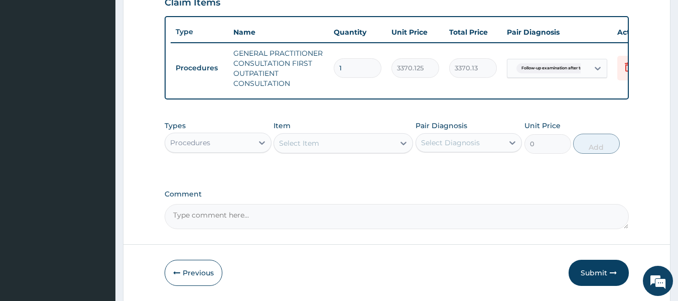
scroll to position [357, 0]
click at [627, 65] on icon at bounding box center [629, 67] width 12 height 12
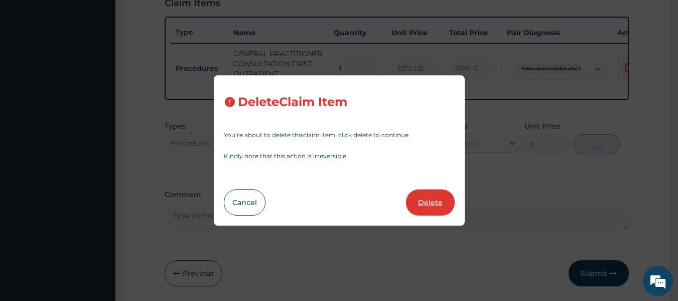
click at [429, 211] on button "Delete" at bounding box center [430, 202] width 49 height 26
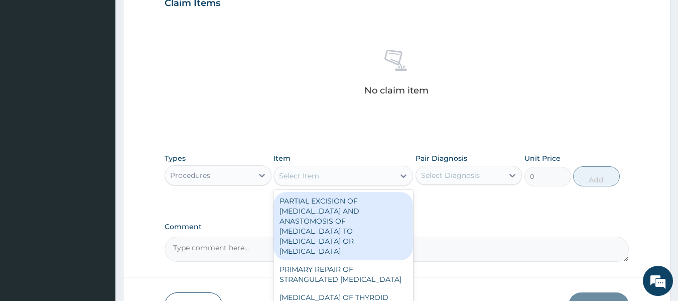
click at [322, 174] on div "Select Item" at bounding box center [334, 176] width 121 height 16
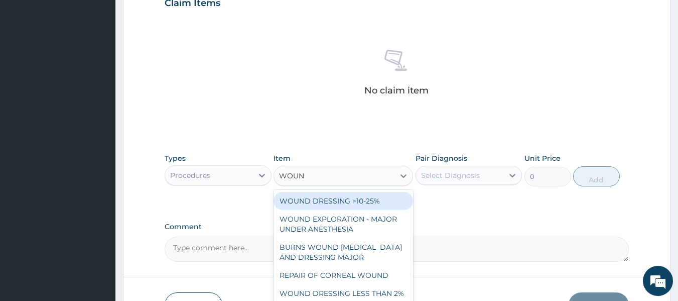
type input "WOUND"
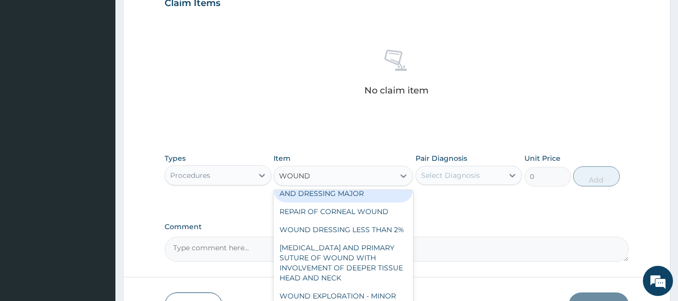
scroll to position [61, 0]
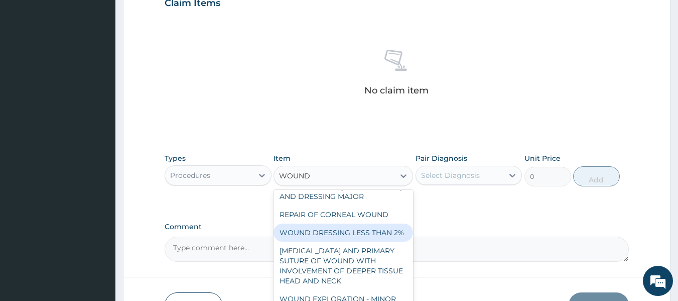
click at [370, 234] on div "WOUND DRESSING LESS THAN 2%" at bounding box center [344, 232] width 140 height 18
type input "2553.125"
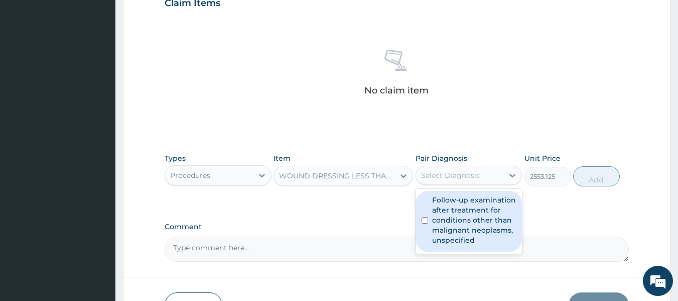
click at [471, 166] on div "Select Diagnosis" at bounding box center [469, 175] width 107 height 19
click at [463, 210] on label "Follow-up examination after treatment for conditions other than malignant neopl…" at bounding box center [474, 220] width 84 height 50
checkbox input "true"
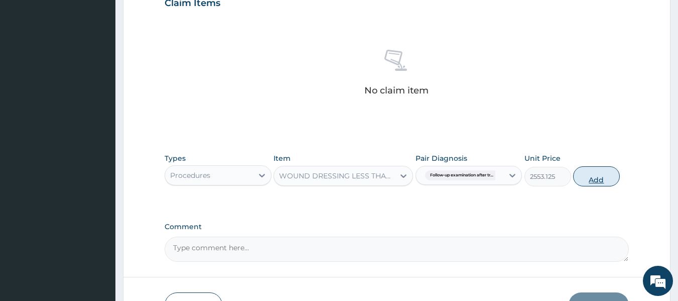
click at [601, 172] on button "Add" at bounding box center [596, 176] width 47 height 20
type input "0"
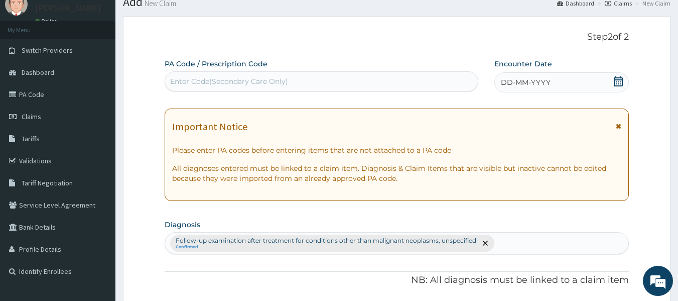
scroll to position [0, 0]
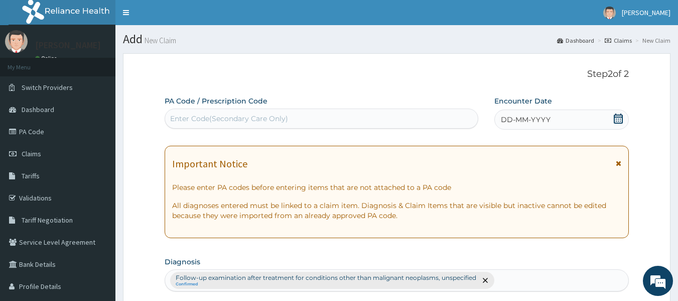
click at [502, 120] on span "DD-MM-YYYY" at bounding box center [526, 119] width 50 height 10
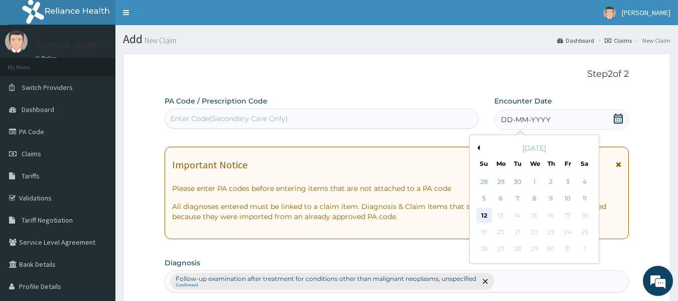
click at [486, 215] on div "12" at bounding box center [484, 215] width 15 height 15
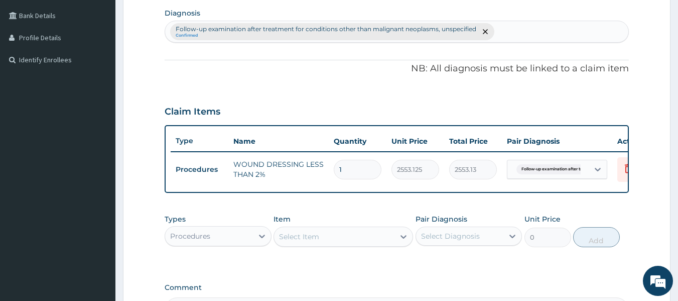
scroll to position [383, 0]
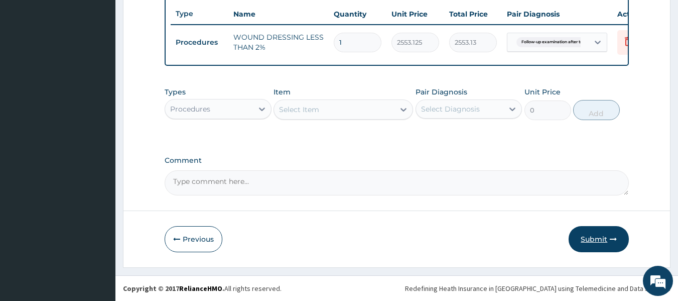
click at [590, 243] on button "Submit" at bounding box center [599, 239] width 60 height 26
